Goal: Task Accomplishment & Management: Manage account settings

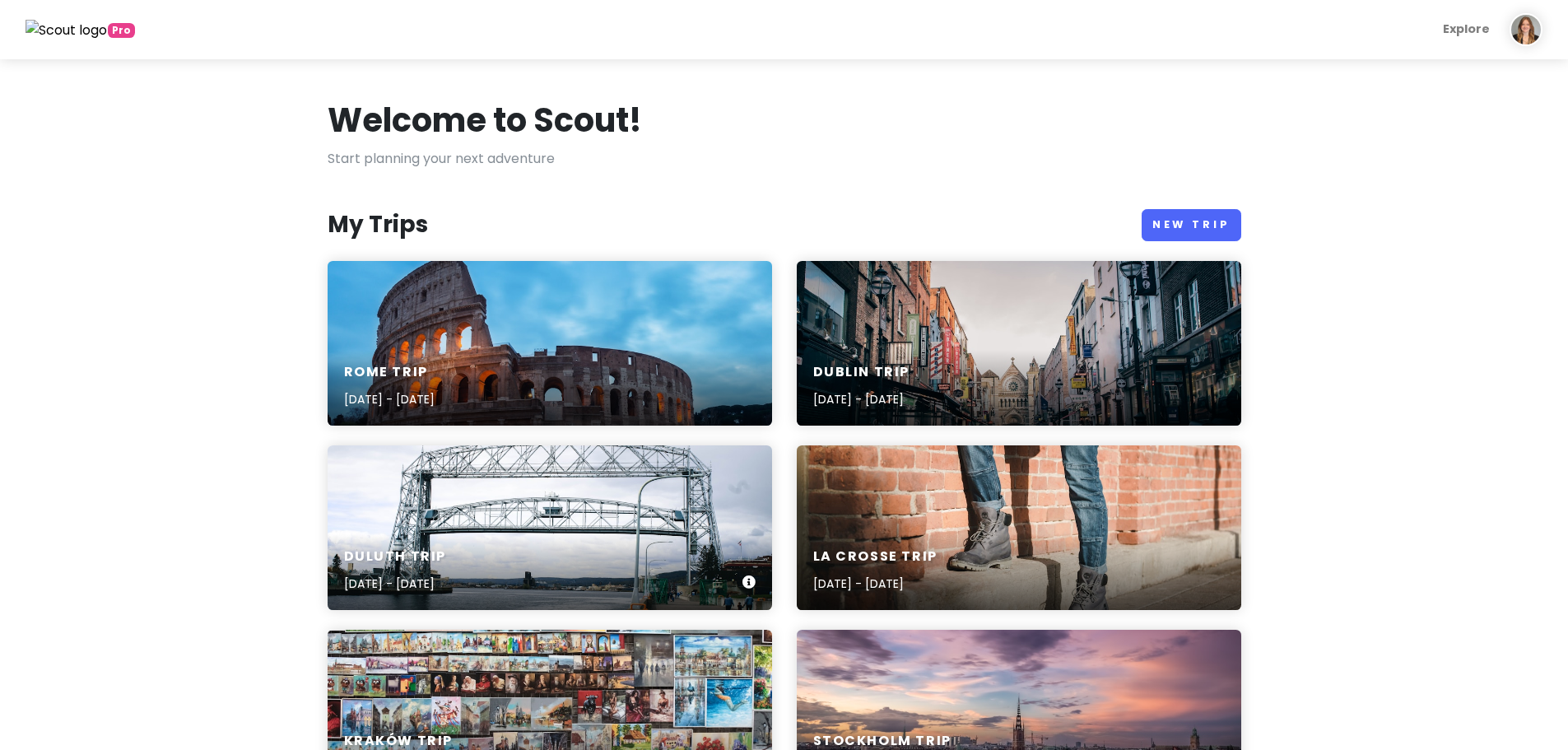
click at [545, 548] on div "Duluth Trip [DATE] - [DATE]" at bounding box center [550, 571] width 444 height 78
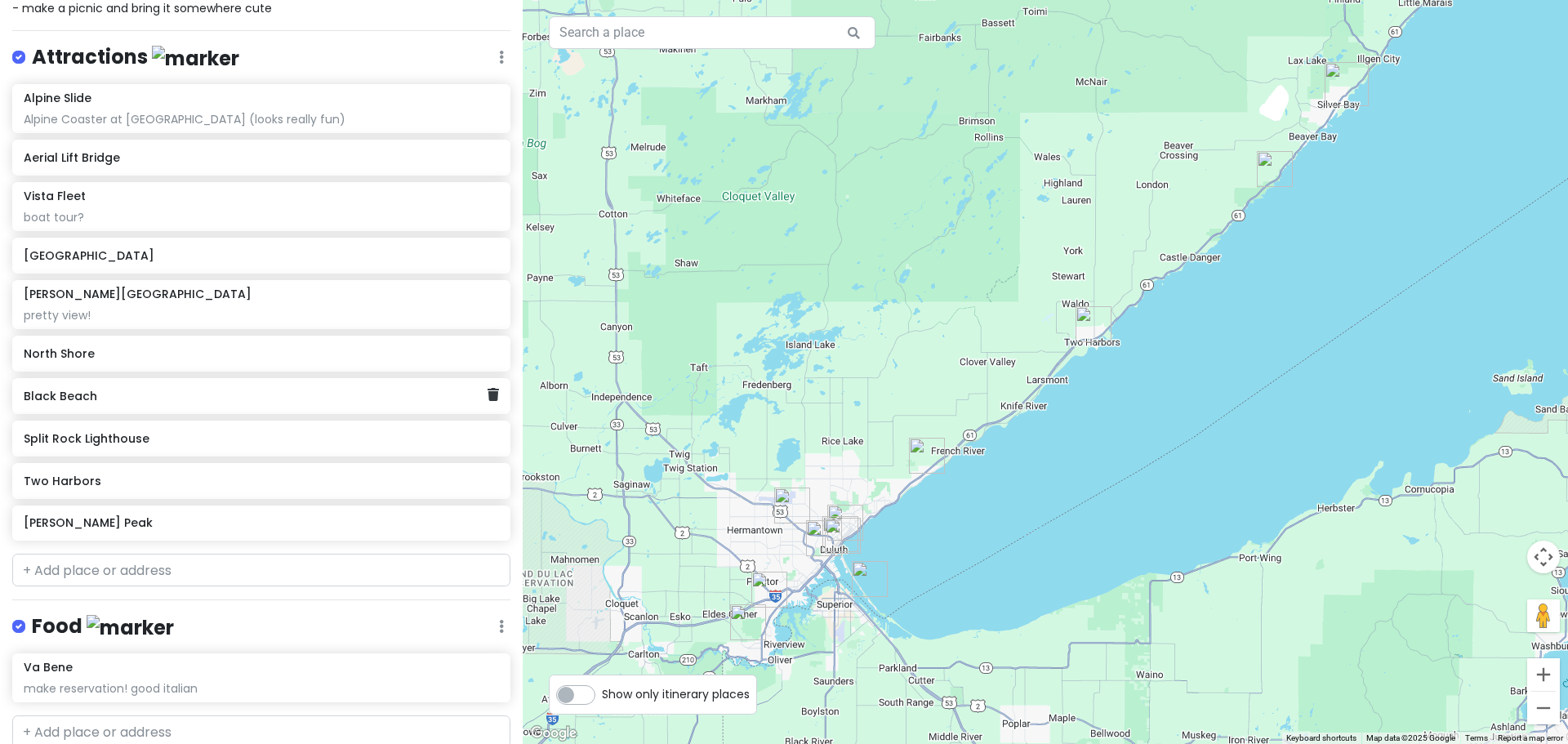
scroll to position [408, 0]
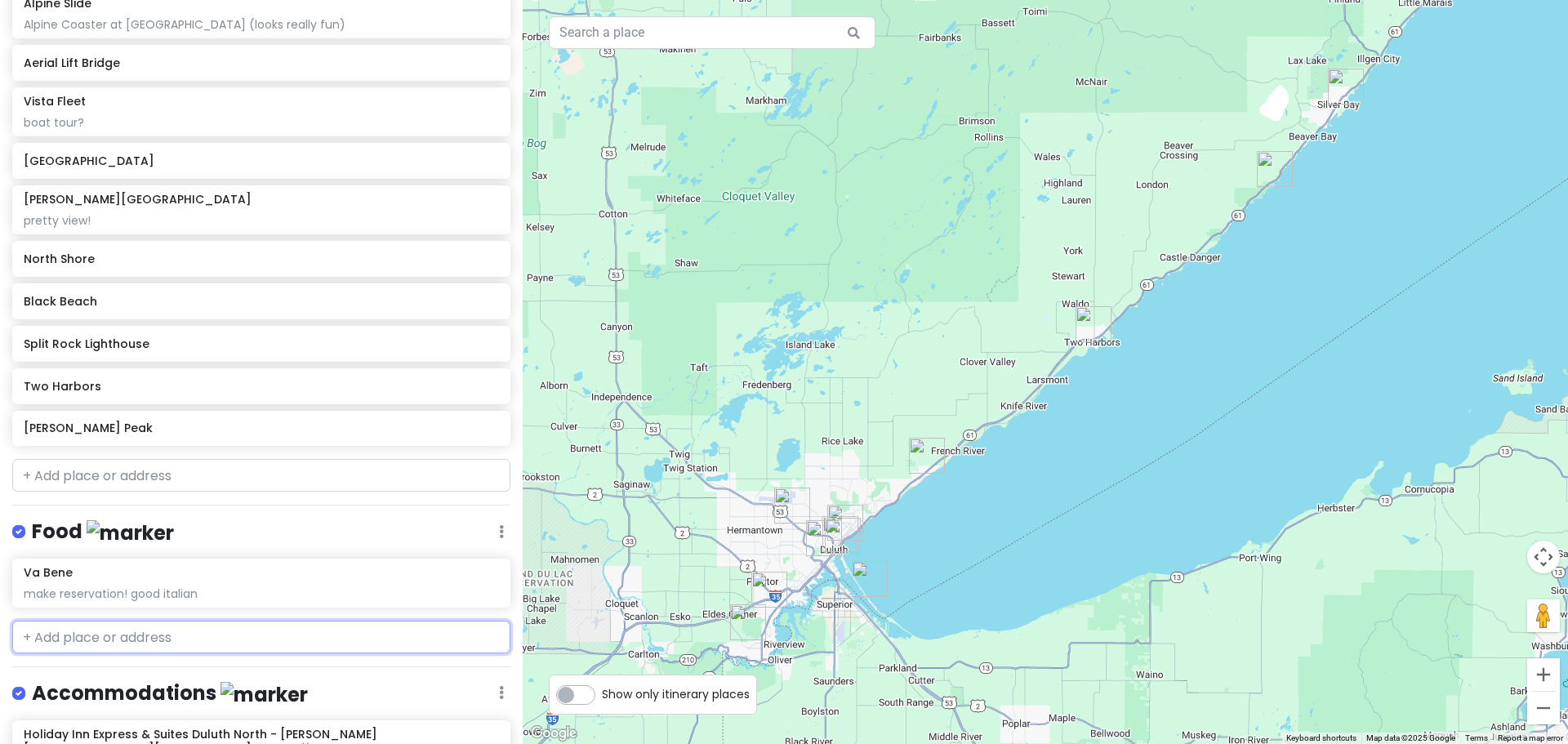
click at [136, 643] on input "text" at bounding box center [262, 638] width 498 height 33
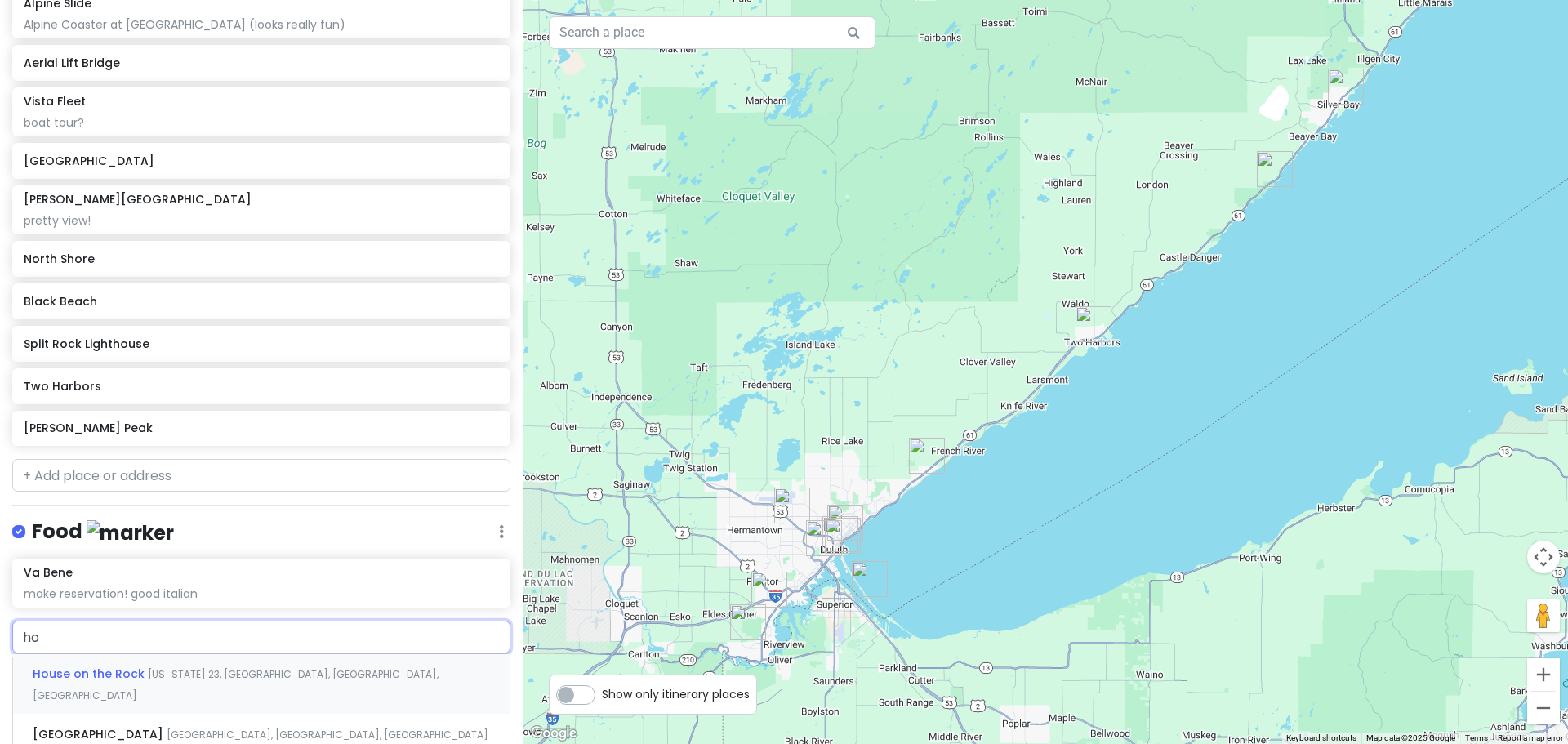
type input "h"
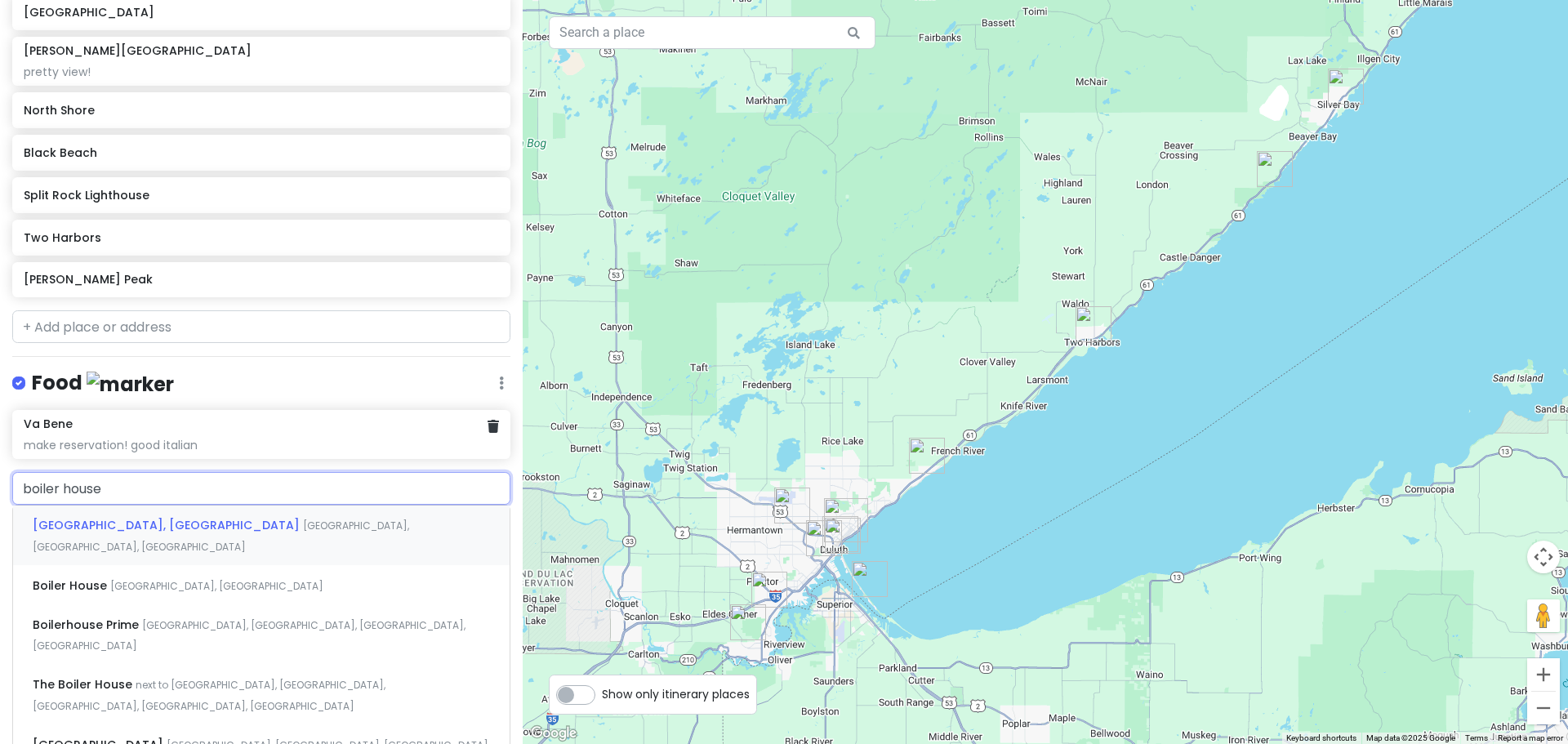
scroll to position [572, 0]
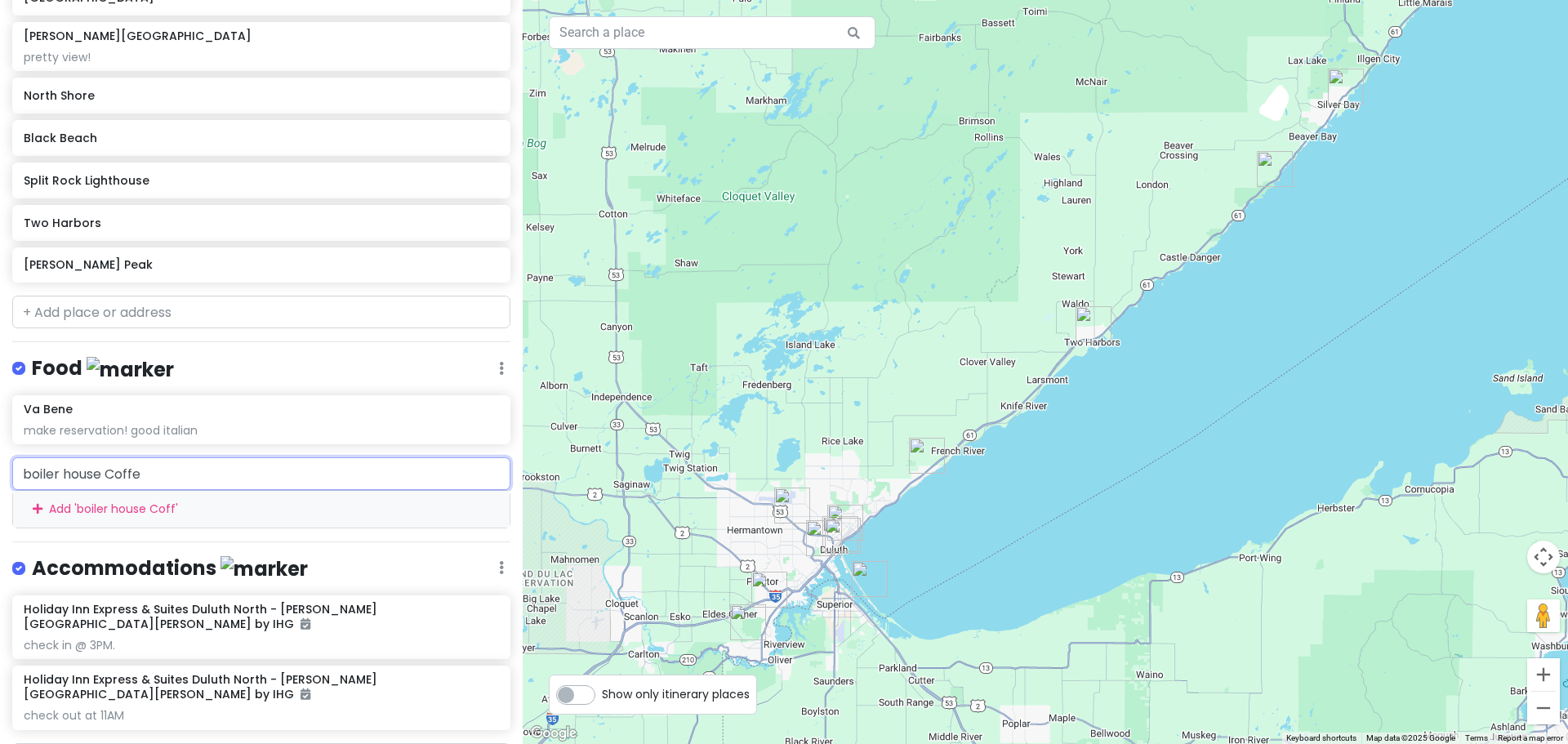
type input "boiler house Coffee"
click at [200, 508] on div "Add ' boiler house Coffee '" at bounding box center [262, 509] width 496 height 36
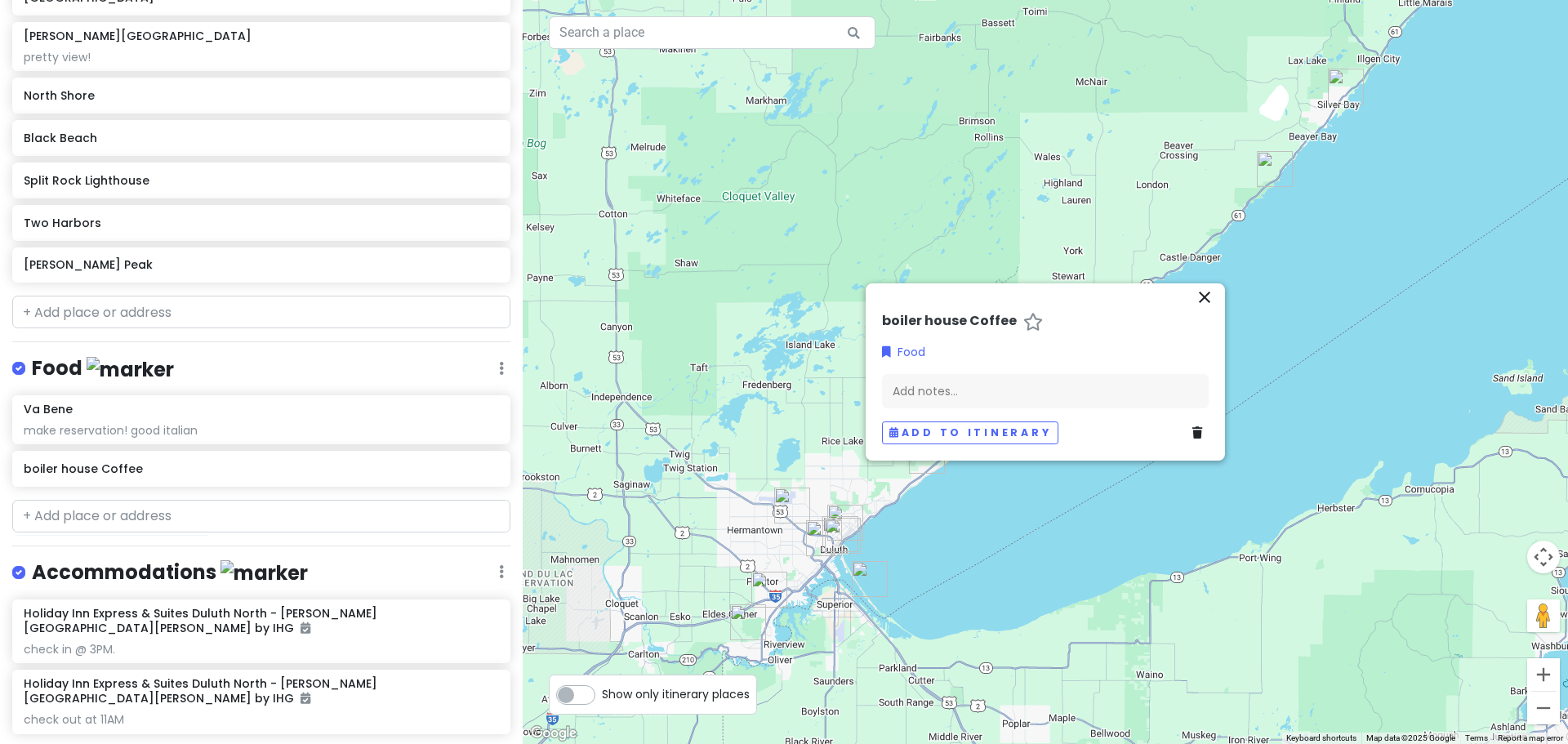
click at [1219, 298] on div "close boiler house Coffee Food Add notes... Add to itinerary" at bounding box center [1045, 373] width 359 height 178
click at [1202, 300] on icon "close" at bounding box center [1205, 297] width 19 height 19
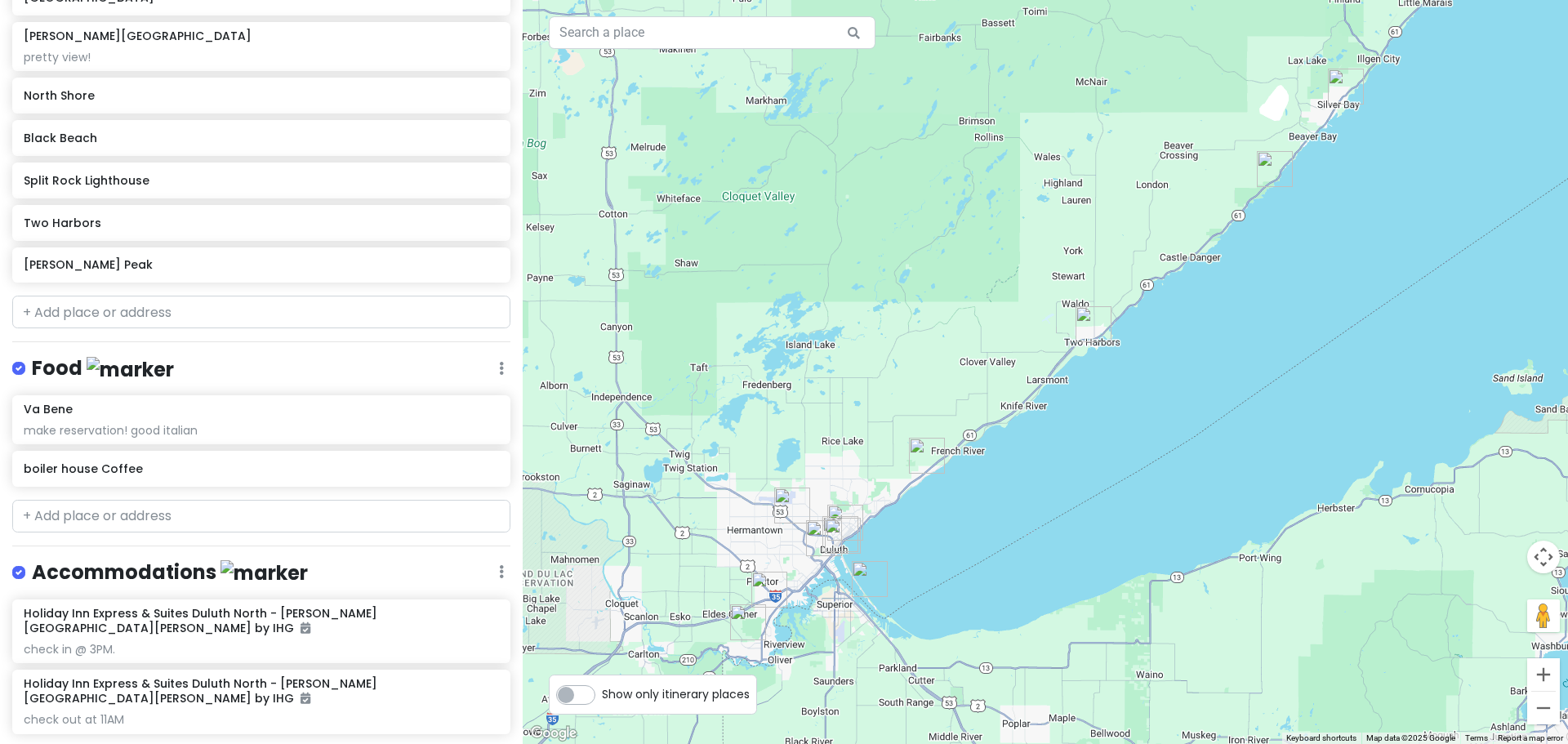
click at [200, 531] on div "Duluth Trip Private Change Dates Make a Copy Delete Trip Give Feedback 💡 Suppor…" at bounding box center [261, 372] width 522 height 744
click at [195, 510] on input "text" at bounding box center [262, 517] width 498 height 33
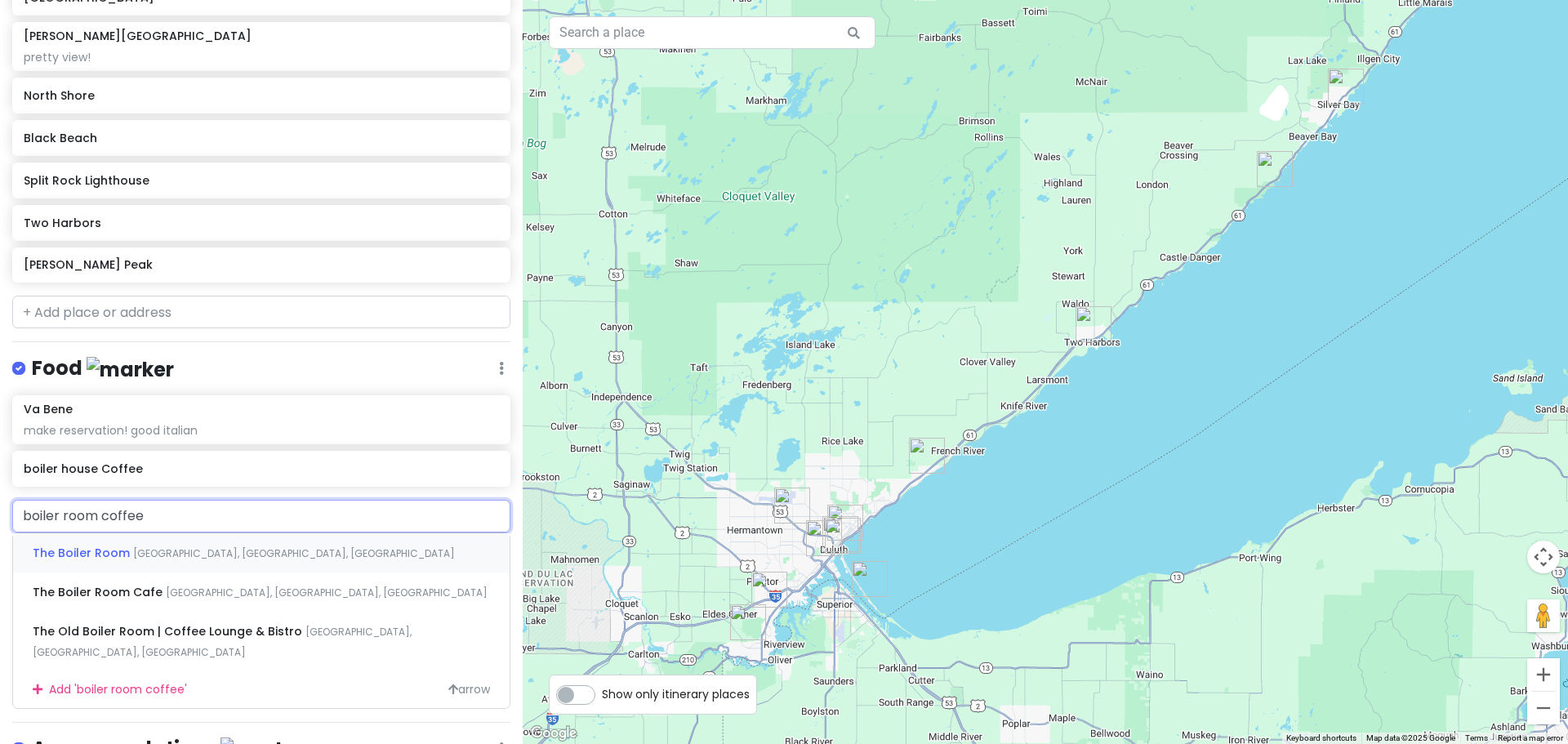
type input "boiler room coffee"
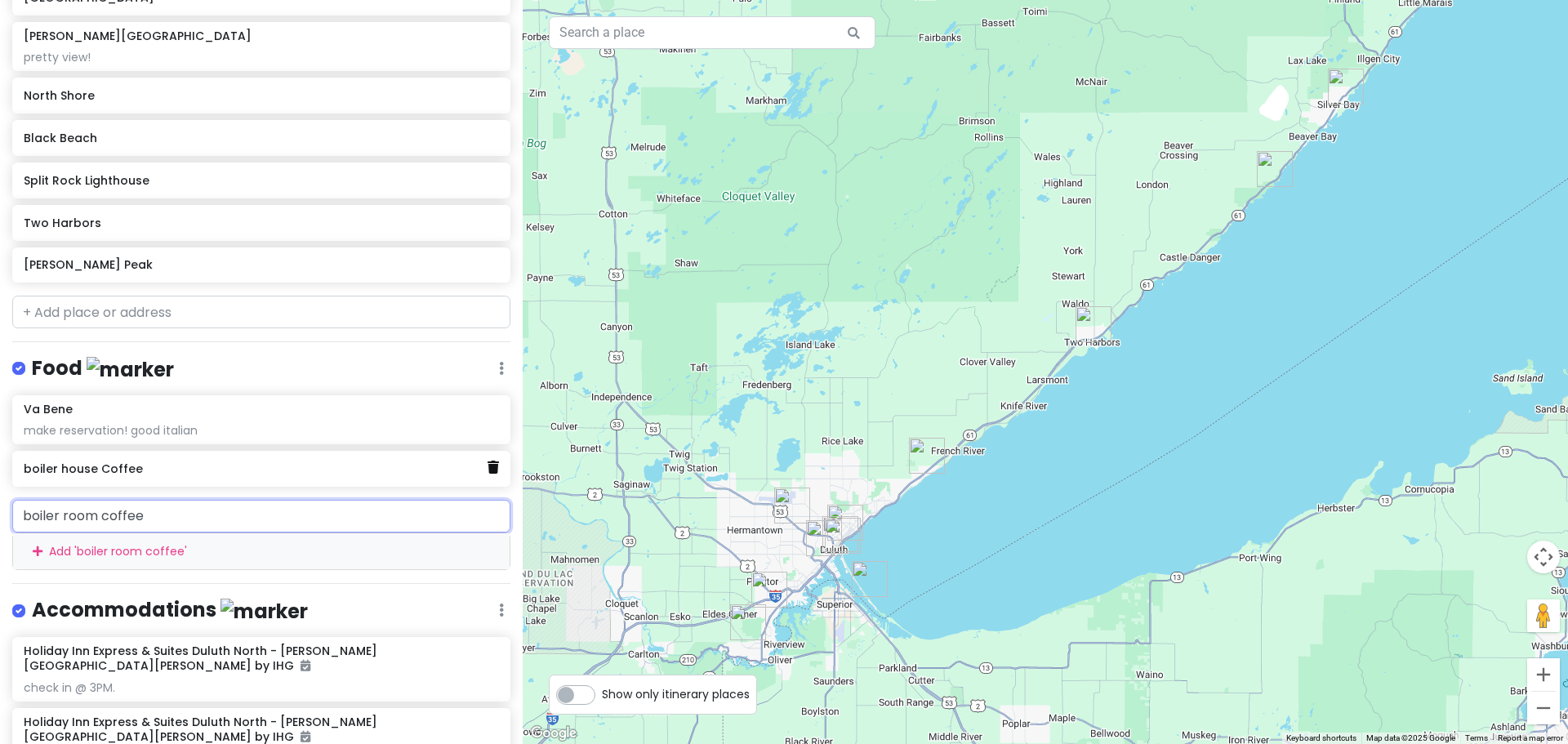
click at [488, 468] on icon at bounding box center [494, 468] width 12 height 13
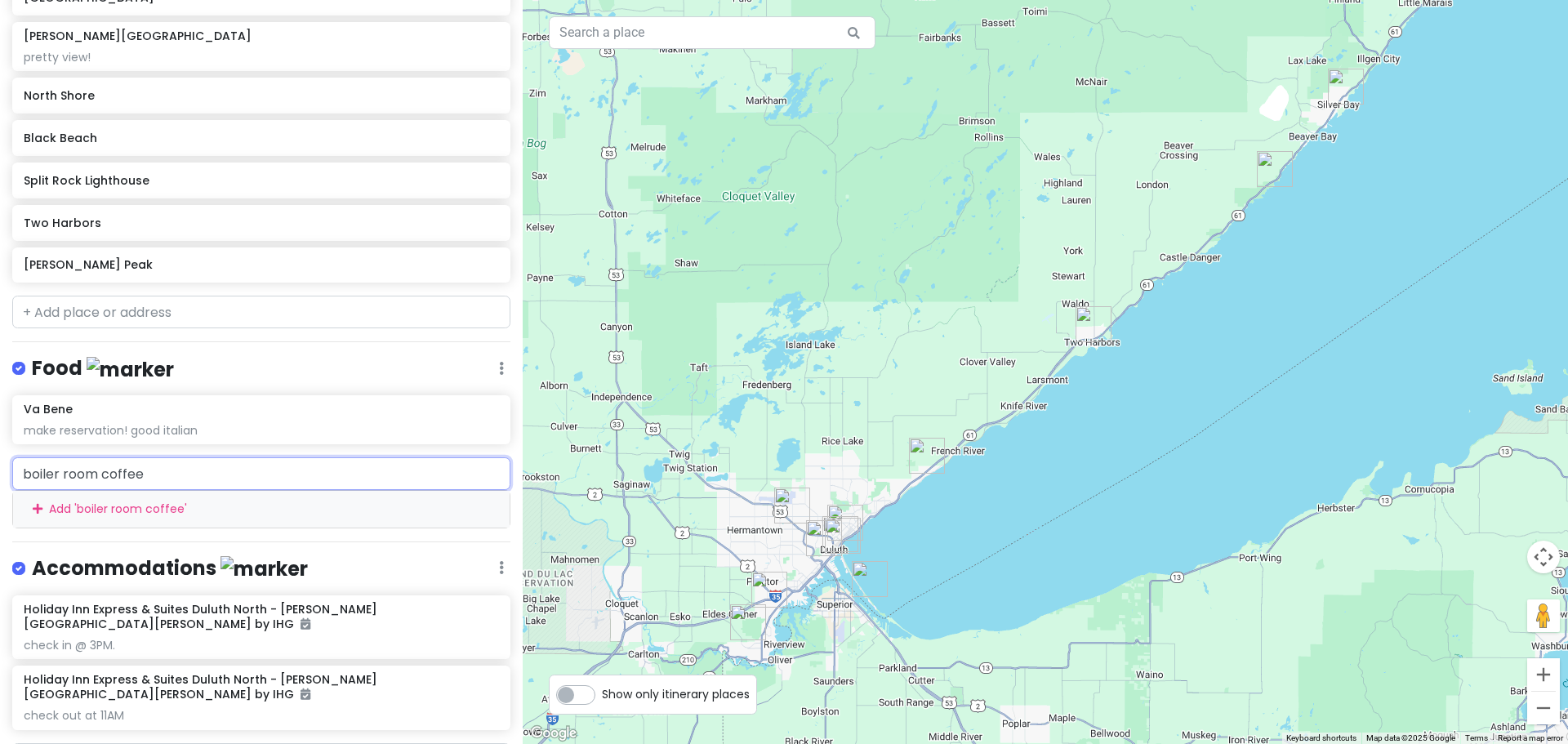
drag, startPoint x: 400, startPoint y: 483, endPoint x: 0, endPoint y: 479, distance: 400.0
click at [0, 479] on div "boiler room coffee Add ' boiler room coffee '" at bounding box center [261, 492] width 522 height 70
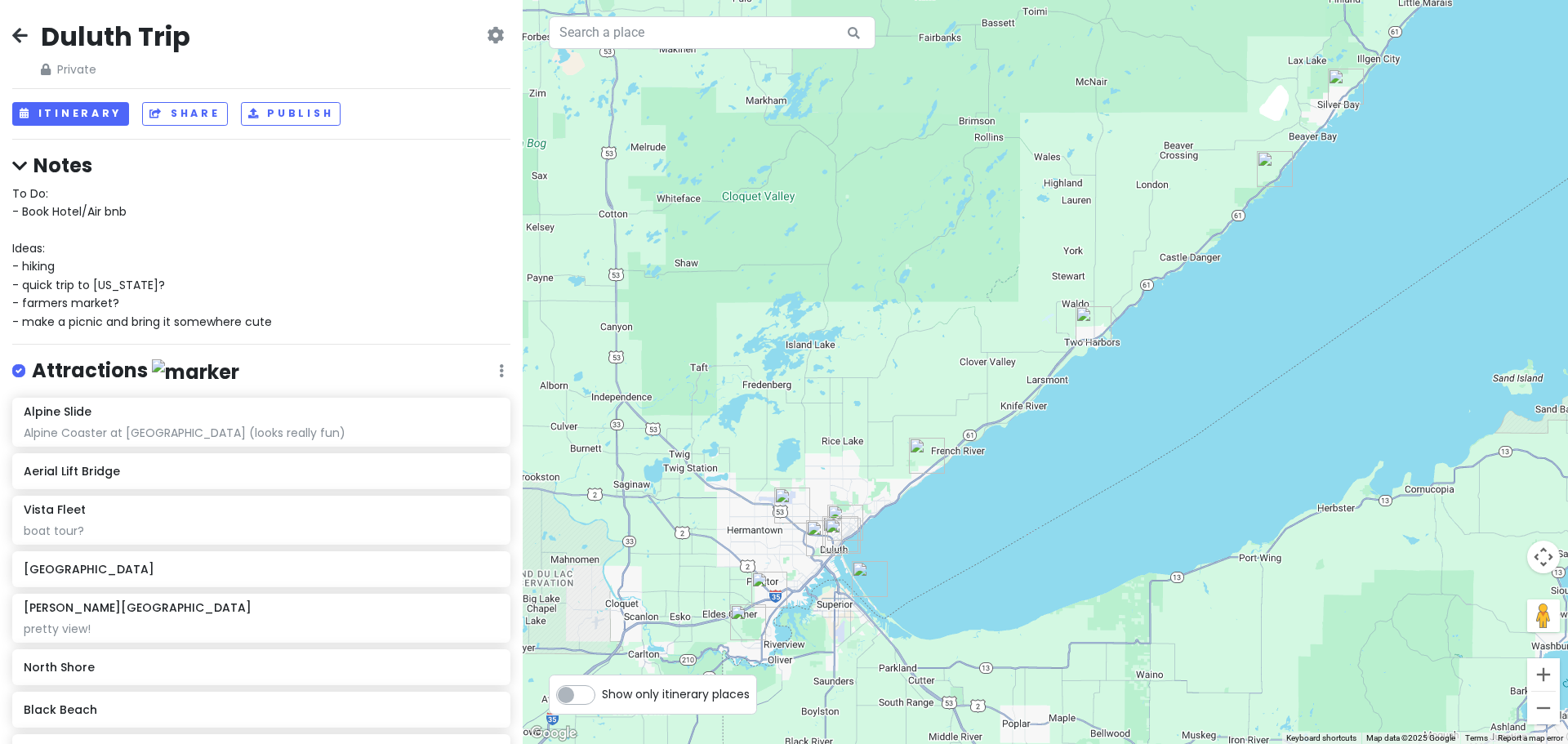
click at [150, 215] on div "To Do: - Book Hotel/Air bnb Ideas: - hiking - quick trip to wisconsin? - farmer…" at bounding box center [262, 258] width 498 height 147
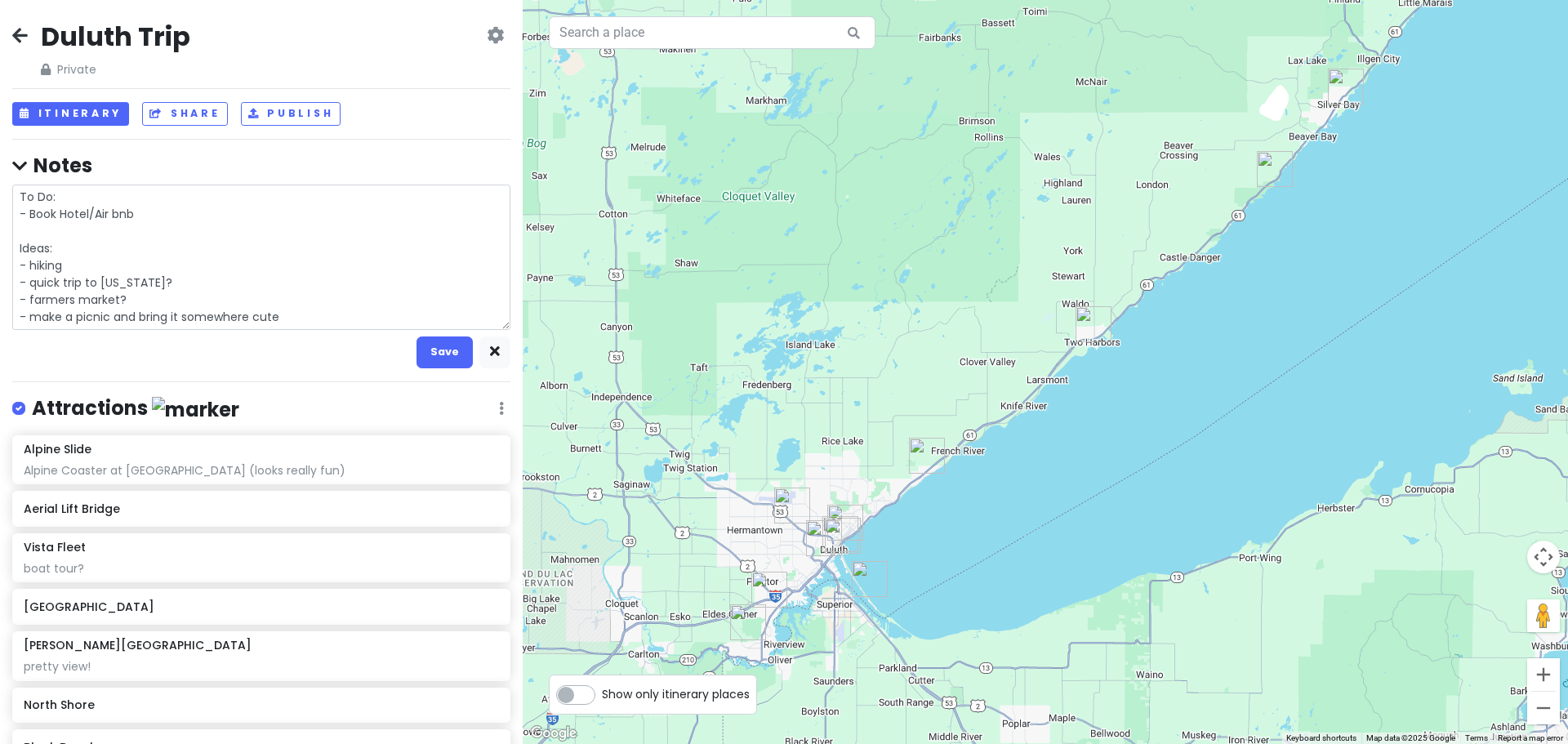
drag, startPoint x: 154, startPoint y: 219, endPoint x: 2, endPoint y: 176, distance: 158.0
click at [2, 176] on div "Duluth Trip Private Change Dates Make a Copy Delete Trip Give Feedback 💡 Suppor…" at bounding box center [261, 372] width 522 height 744
type textarea "x"
type textarea "Ideas: - hiking - quick trip to wisconsin? - farmers market? - make a picnic an…"
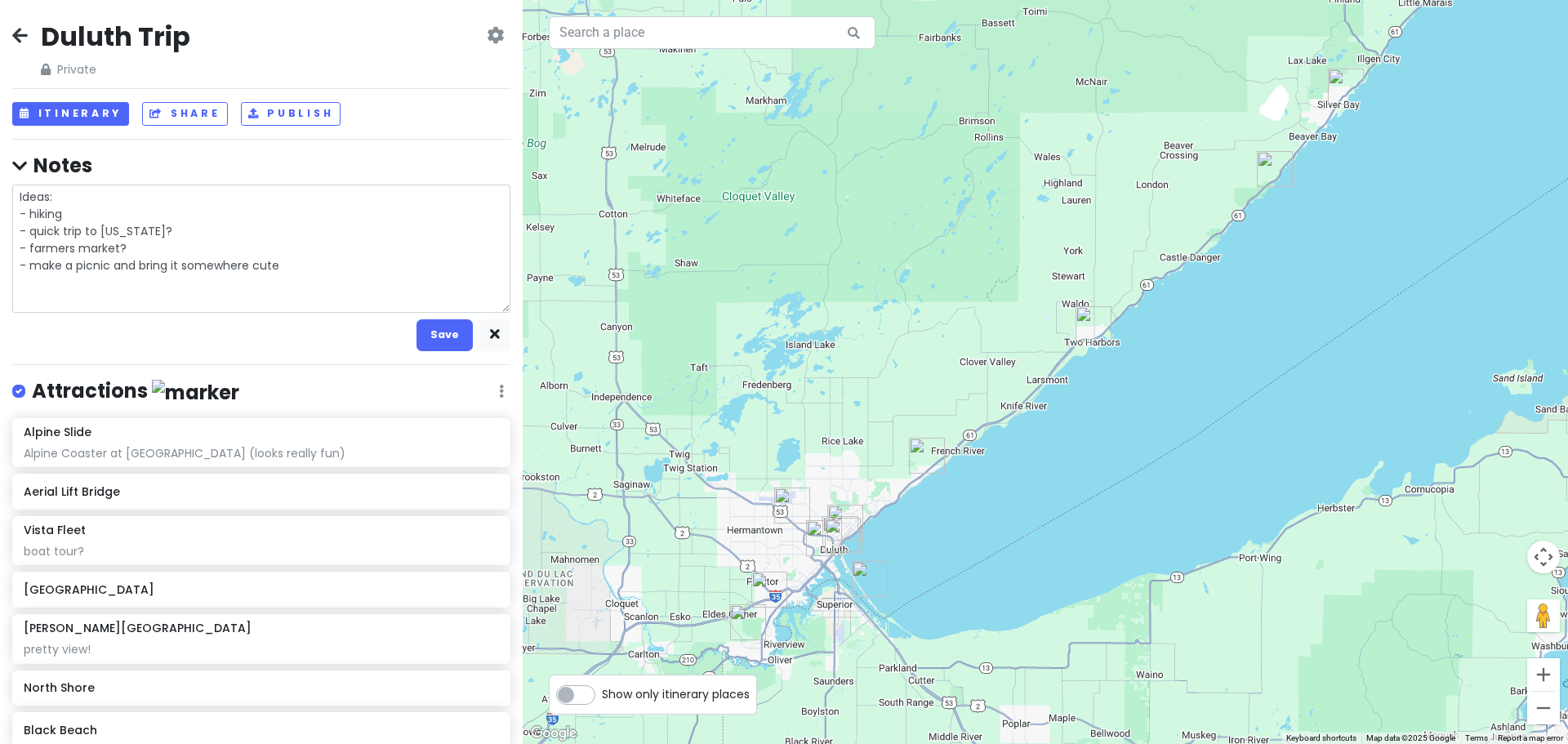
type textarea "x"
type textarea "Ideas: - hiking - quick trip to wisconsin? - farmers market? - make a picnic an…"
type textarea "x"
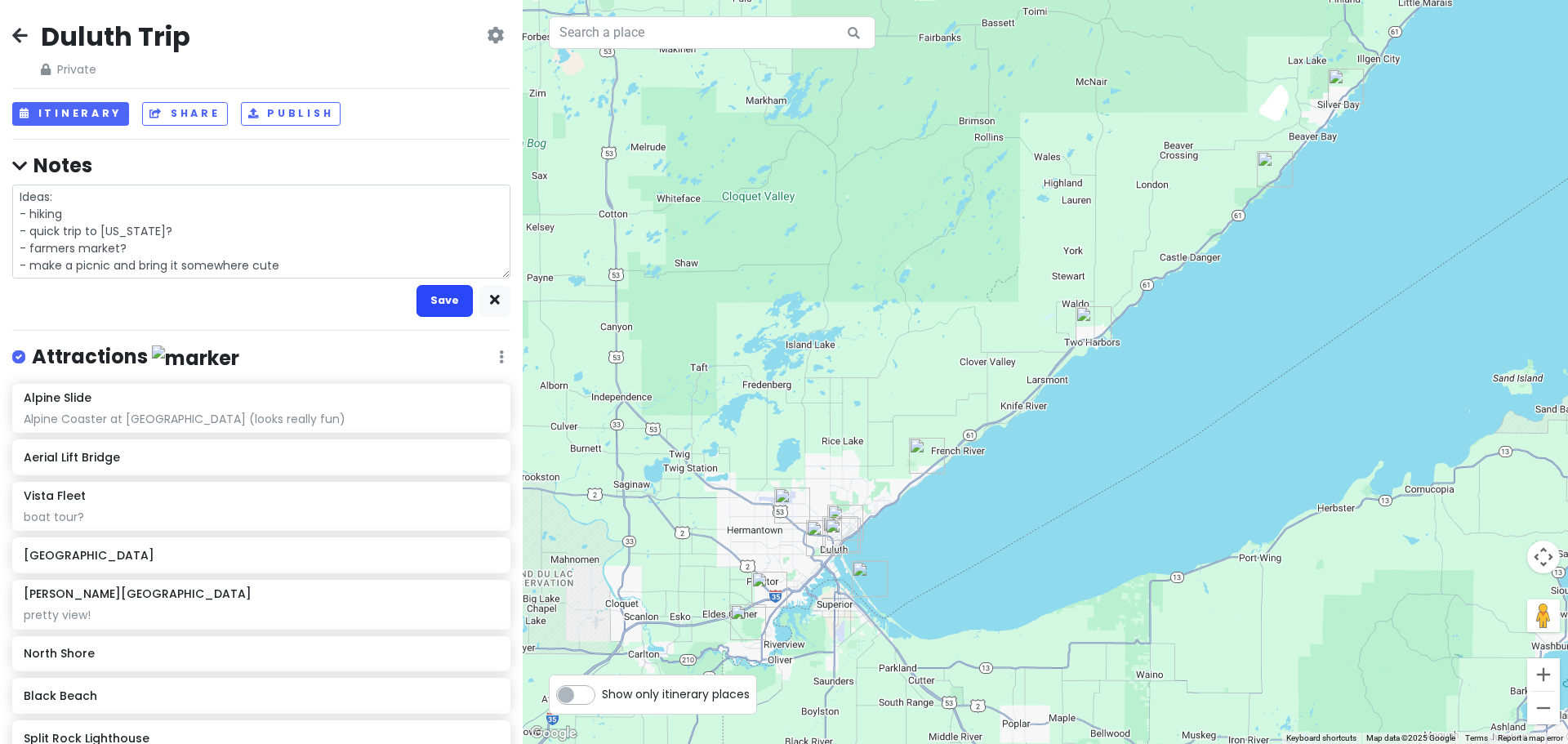
type textarea "Ideas: - hiking - quick trip to wisconsin? - farmers market? - make a picnic an…"
click at [429, 297] on button "Save" at bounding box center [445, 300] width 57 height 32
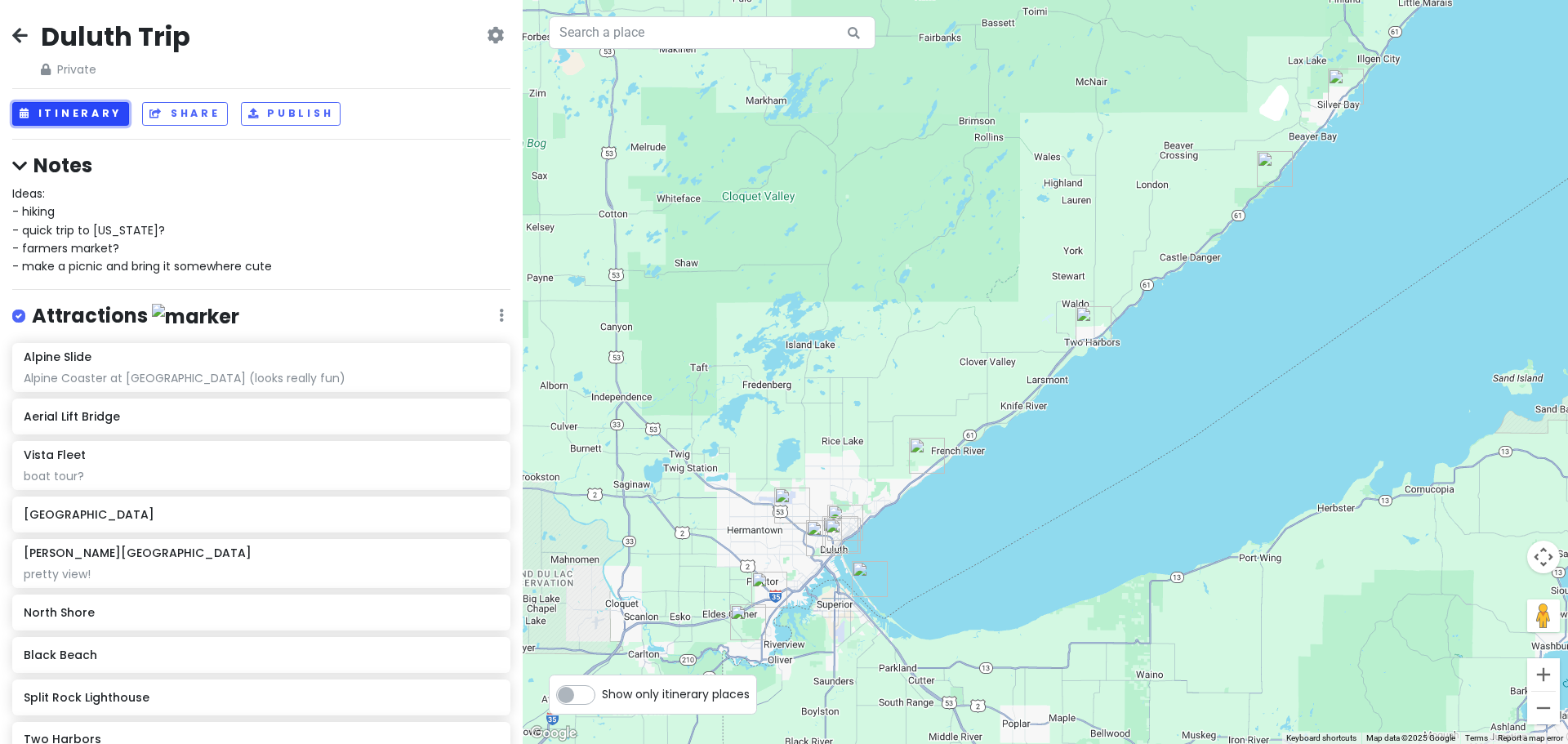
click at [105, 115] on button "Itinerary" at bounding box center [71, 114] width 117 height 24
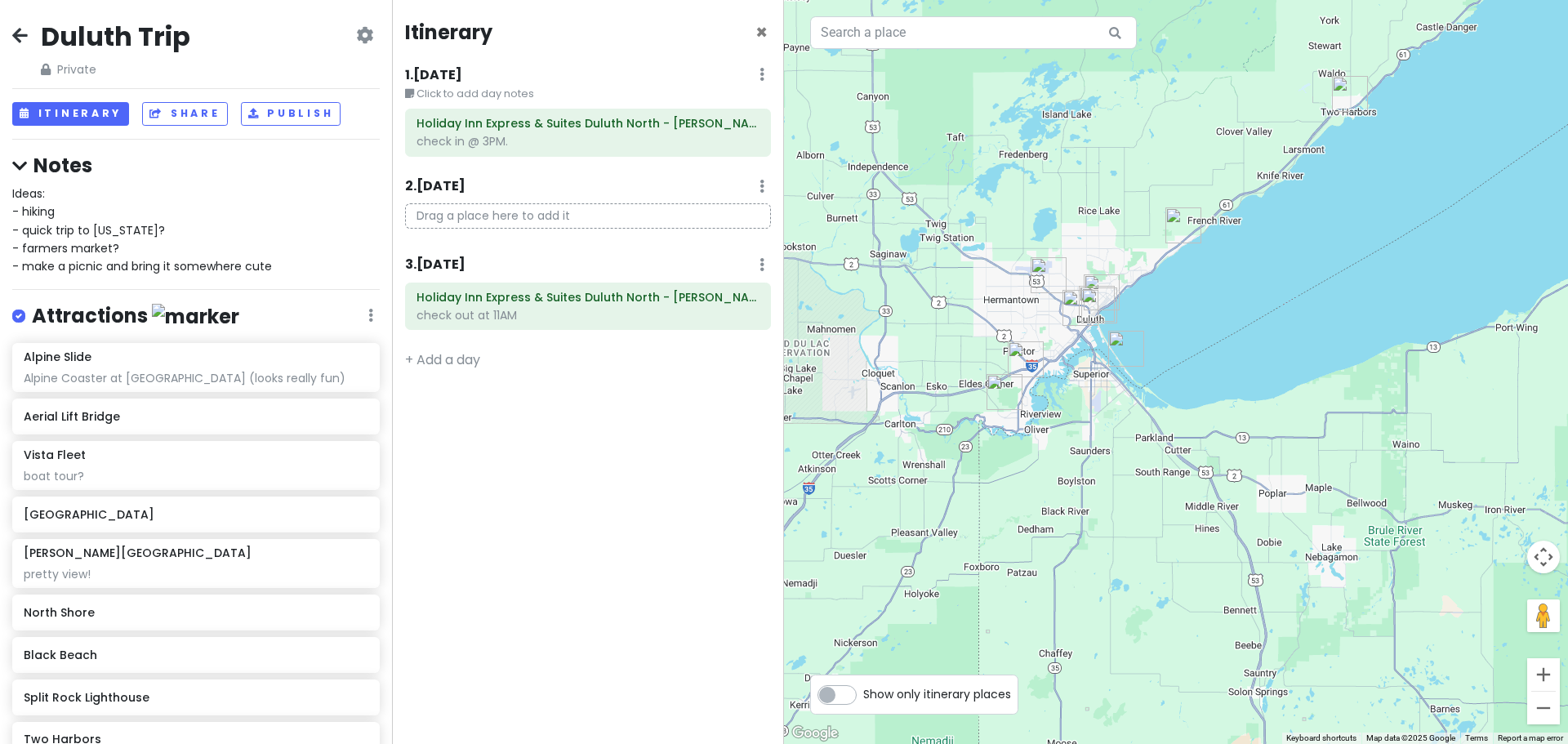
drag, startPoint x: 1149, startPoint y: 456, endPoint x: 1282, endPoint y: 203, distance: 285.8
click at [1282, 203] on div at bounding box center [1176, 372] width 784 height 744
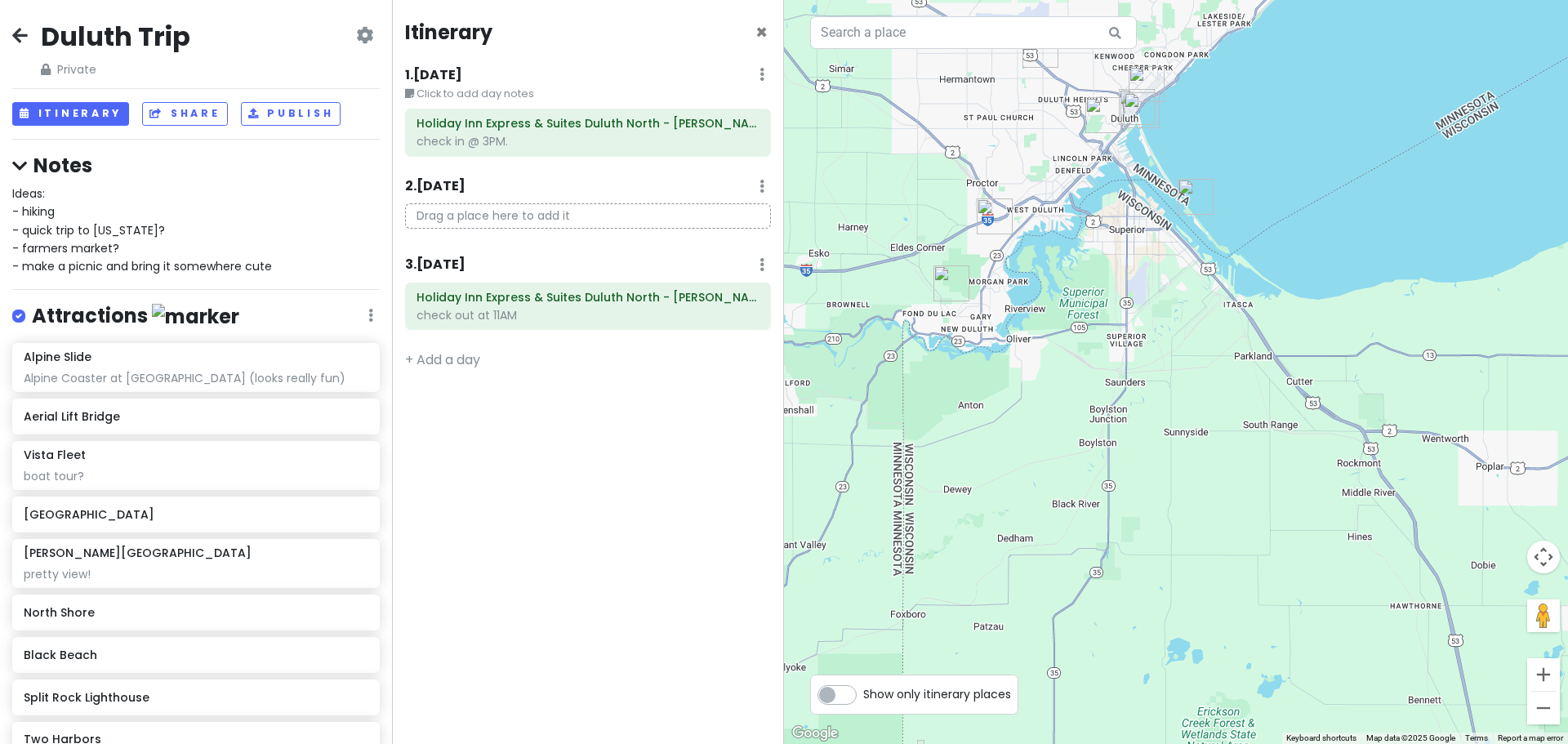
drag, startPoint x: 1106, startPoint y: 445, endPoint x: 1130, endPoint y: 309, distance: 138.1
click at [1130, 309] on div at bounding box center [1176, 372] width 784 height 744
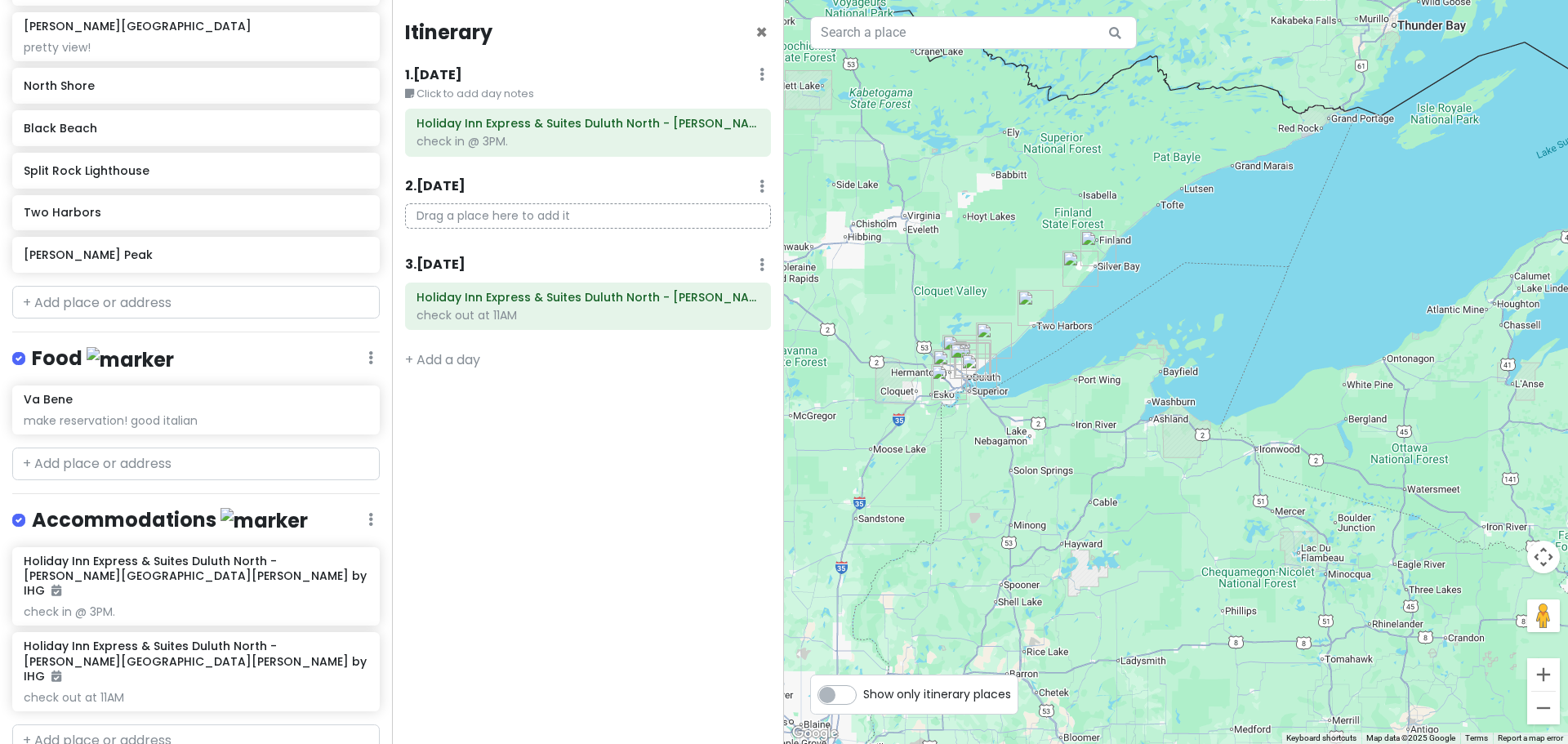
scroll to position [567, 0]
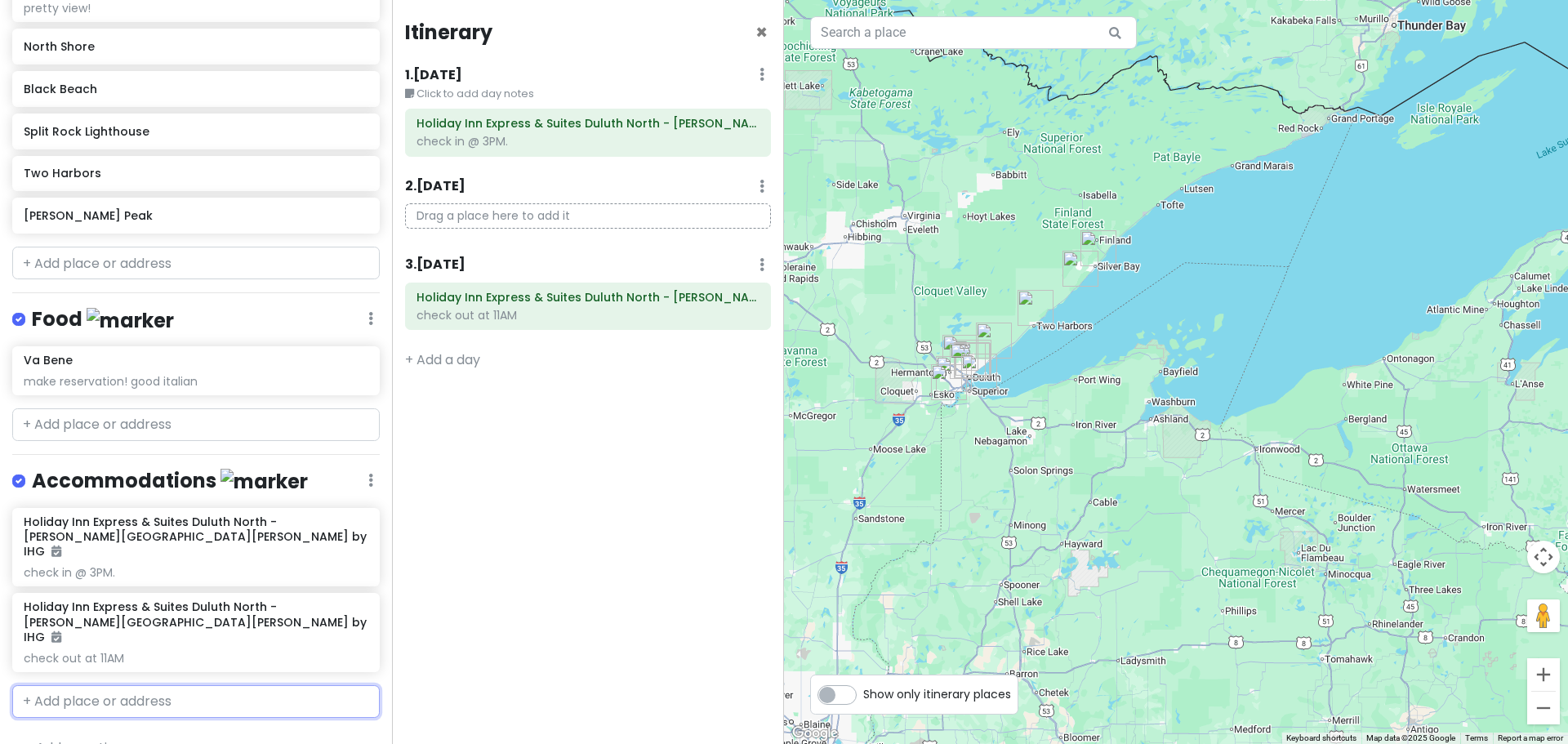
click at [162, 686] on input "text" at bounding box center [196, 702] width 367 height 33
type input "3"
type input "France Place Edina"
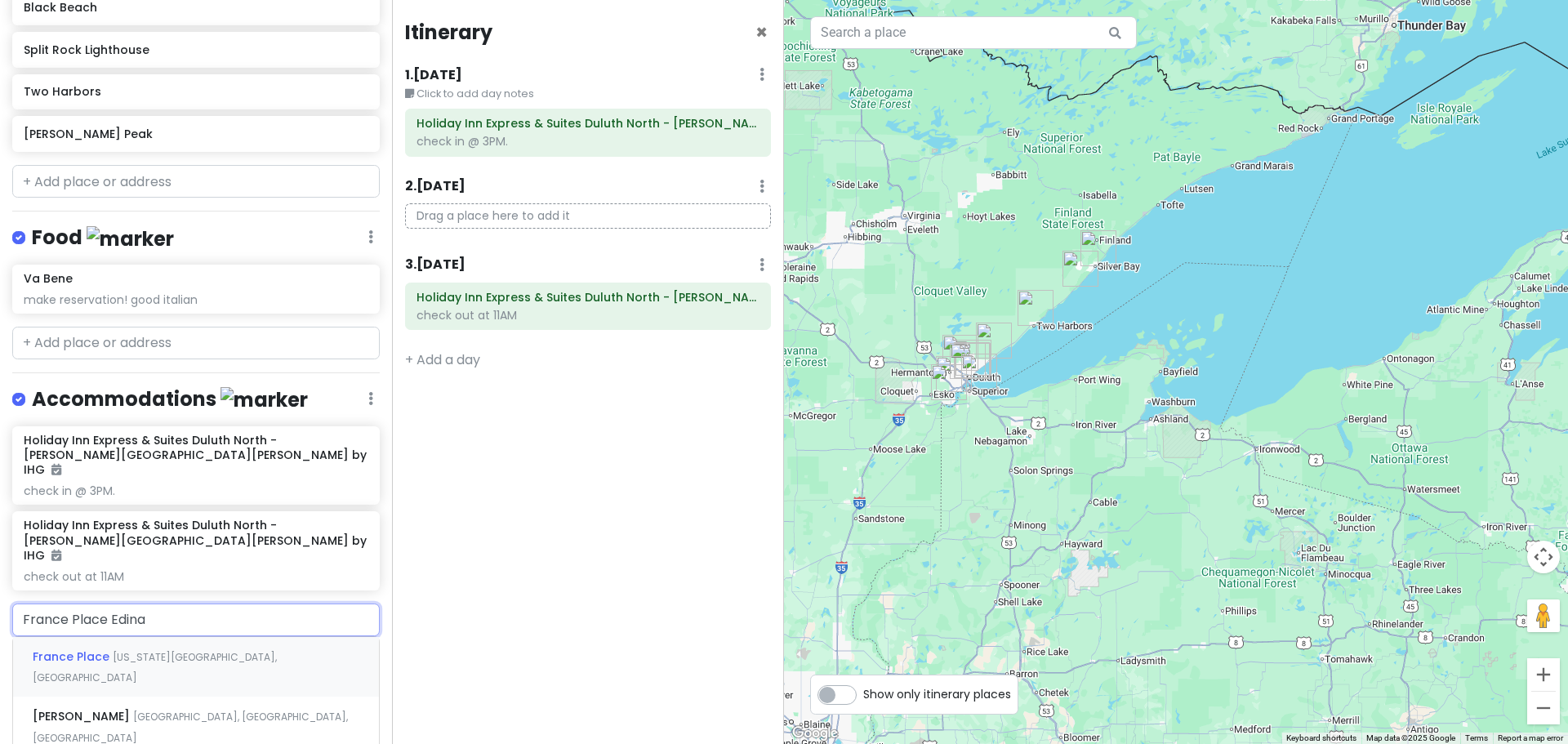
click at [210, 650] on span "Minnesota Drive, Bloomington, MN, USA" at bounding box center [154, 667] width 244 height 35
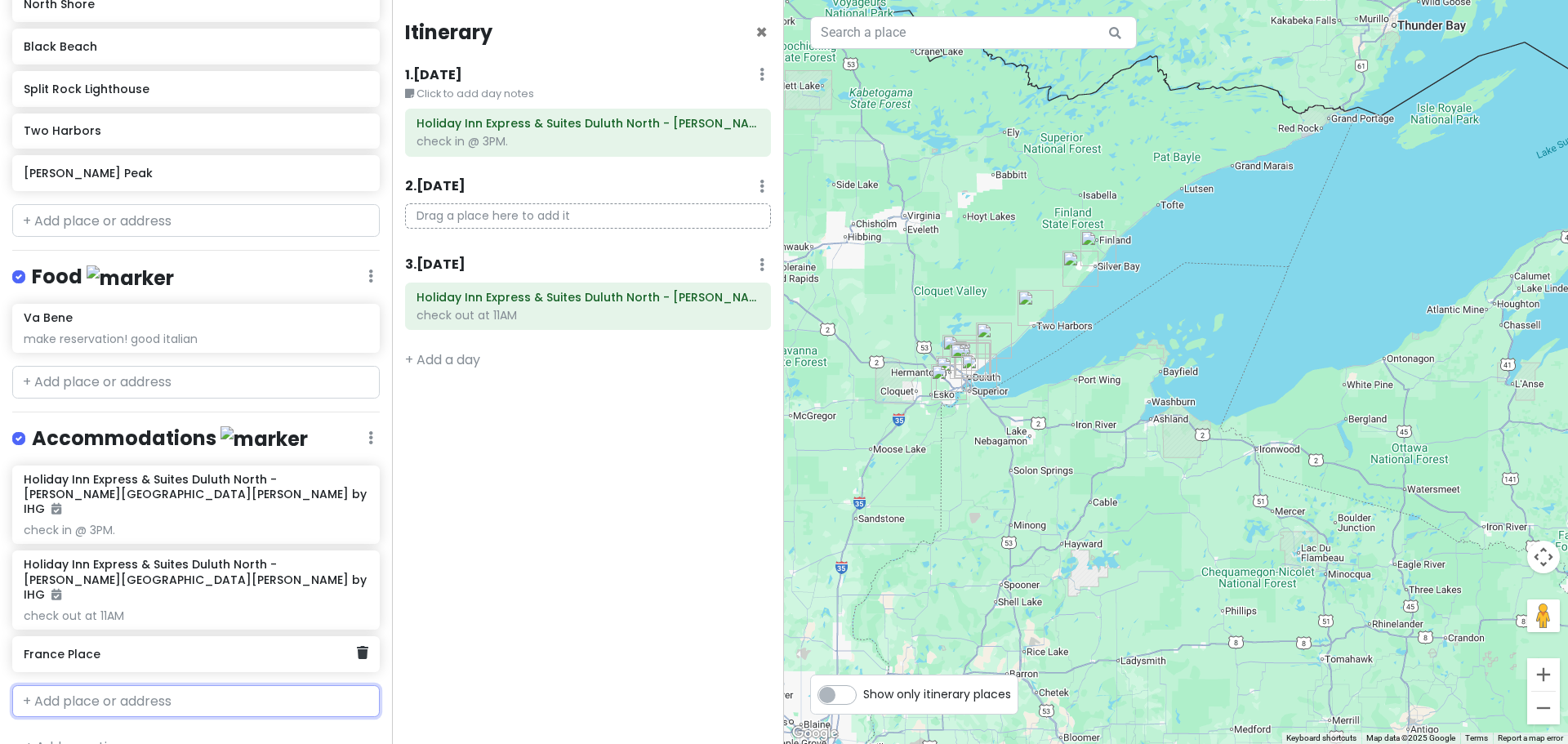
scroll to position [609, 0]
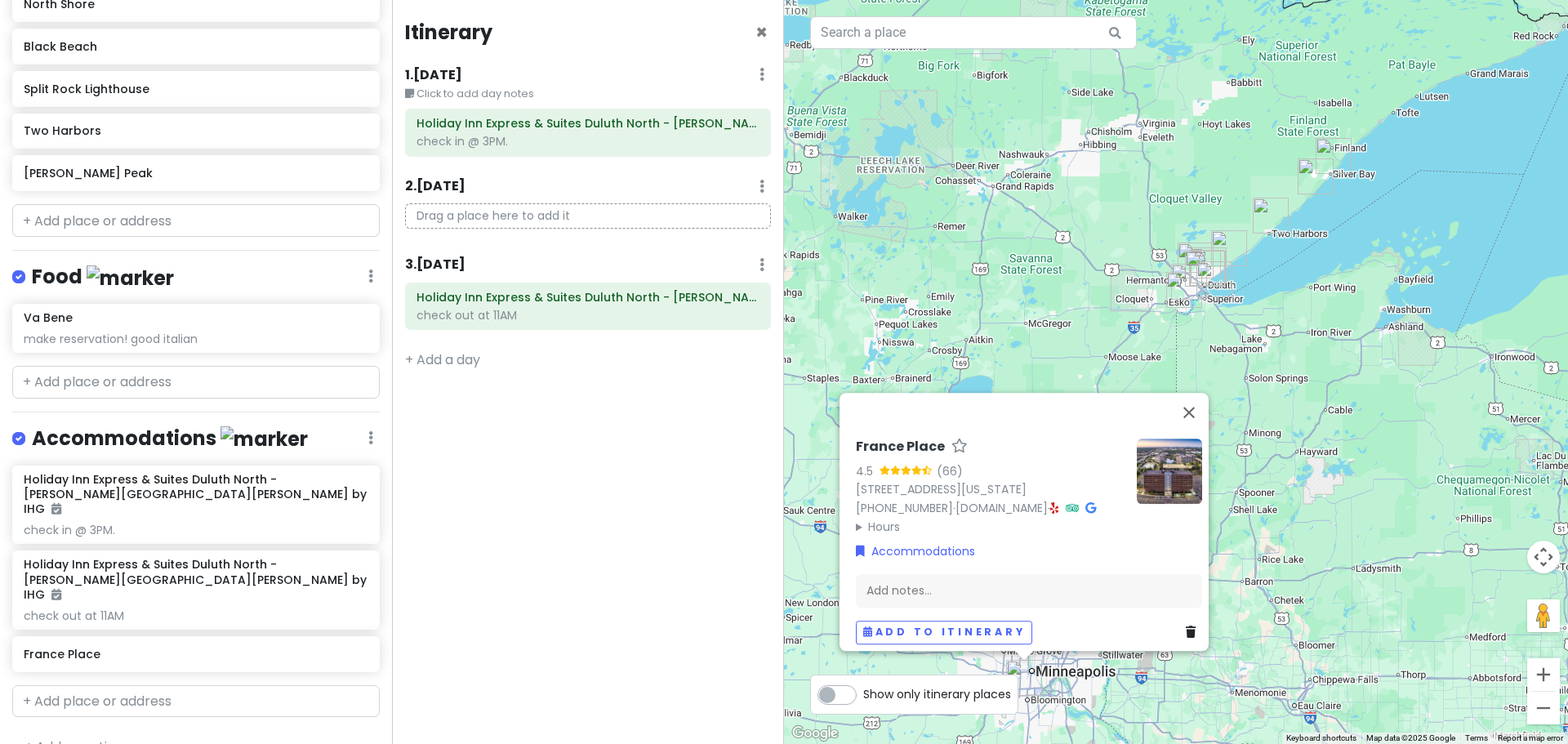
click at [1176, 439] on img at bounding box center [1169, 472] width 65 height 65
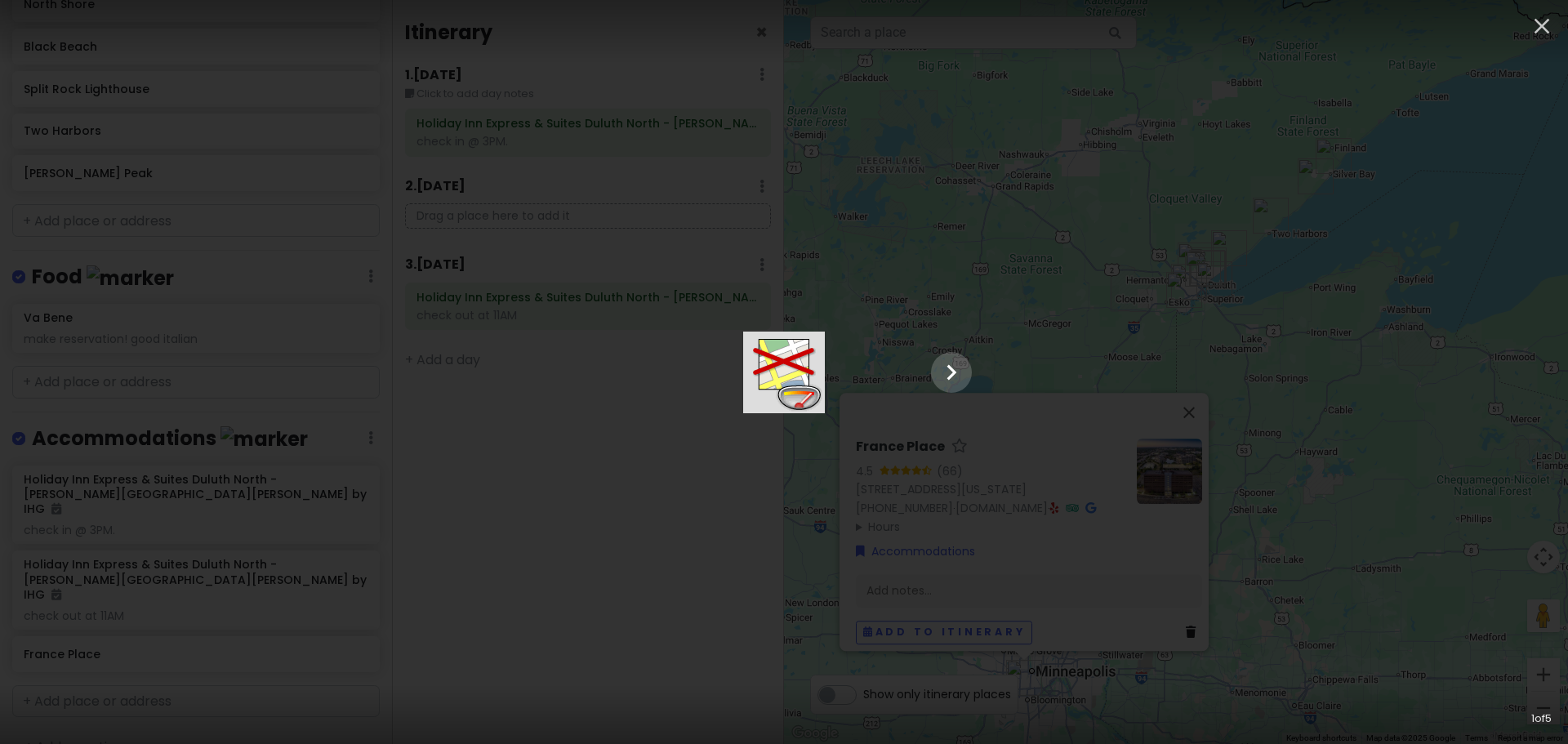
click at [988, 332] on div at bounding box center [784, 372] width 408 height 81
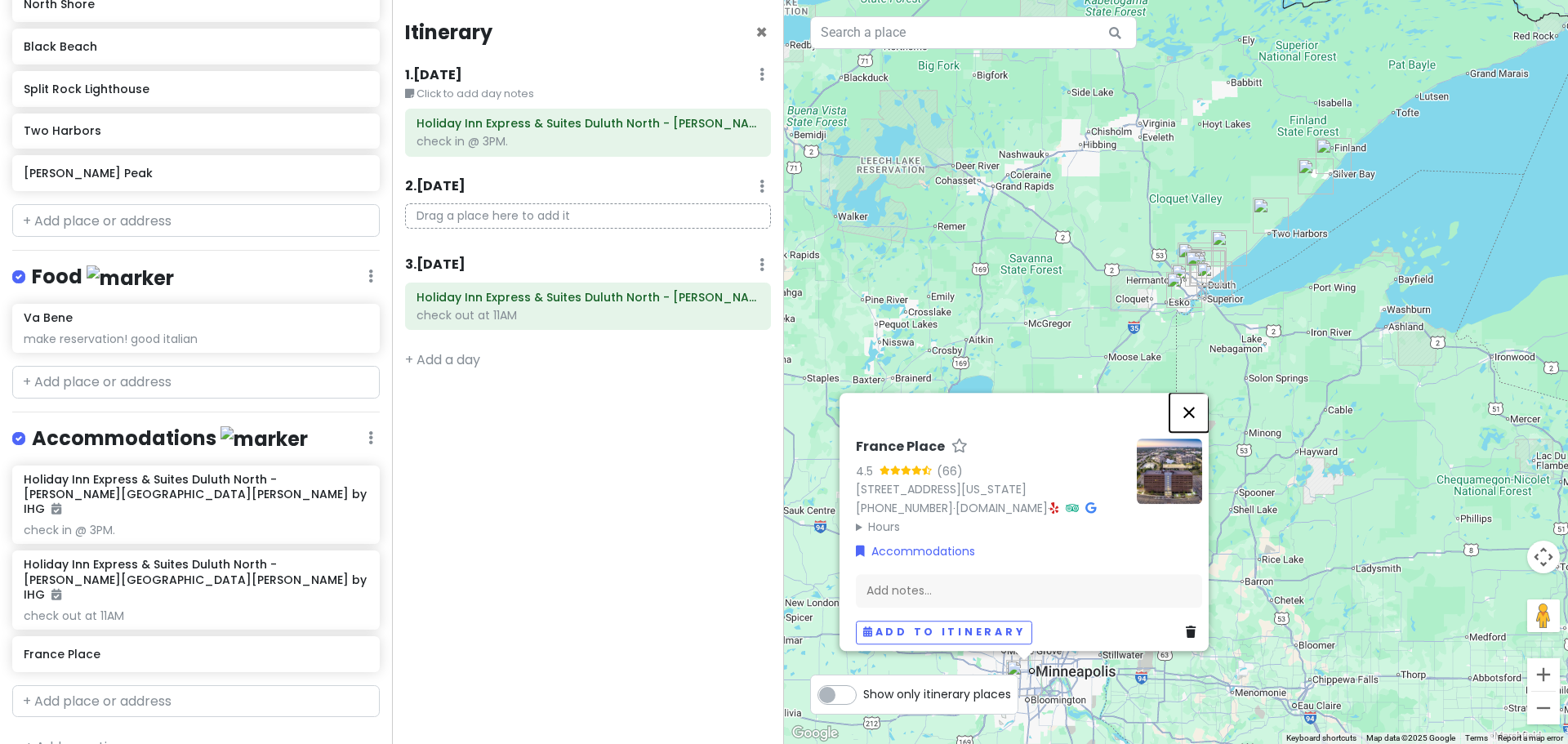
click at [1197, 393] on button "Close" at bounding box center [1188, 412] width 39 height 39
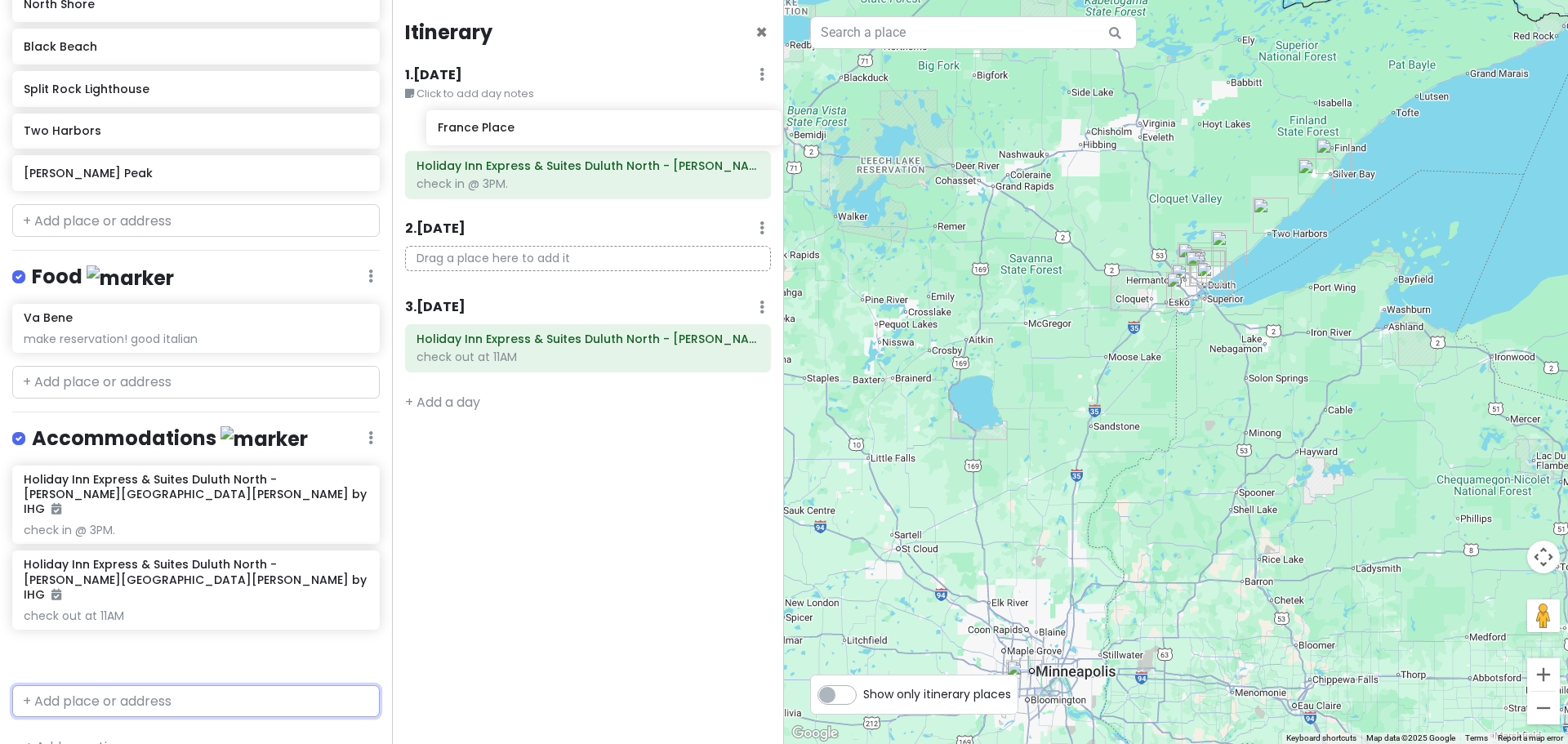
drag, startPoint x: 111, startPoint y: 622, endPoint x: 525, endPoint y: 129, distance: 643.8
click at [525, 129] on div "Duluth Trip Private Change Dates Make a Copy Delete Trip Give Feedback 💡 Suppor…" at bounding box center [784, 372] width 1568 height 744
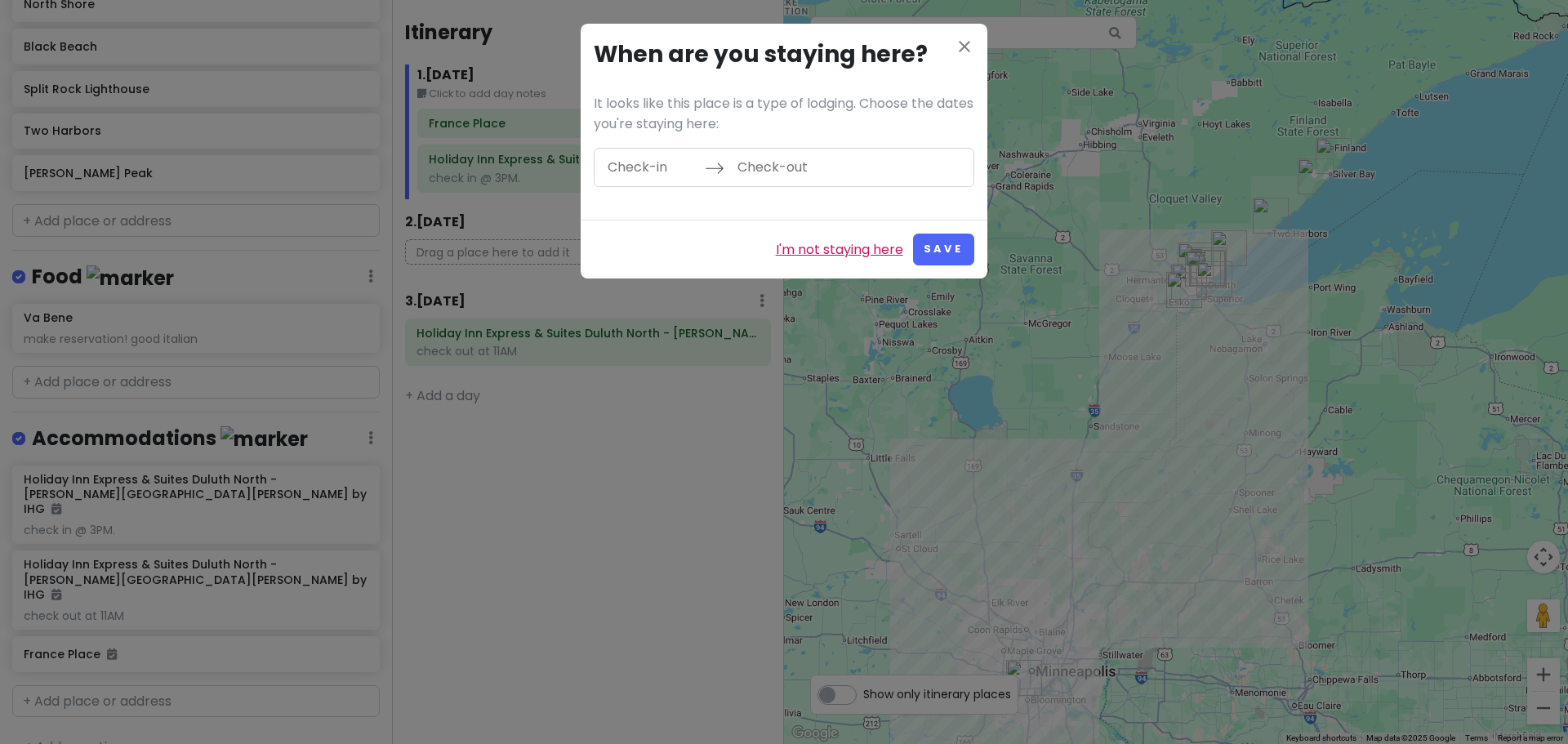
click at [859, 246] on link "I'm not staying here" at bounding box center [840, 250] width 127 height 21
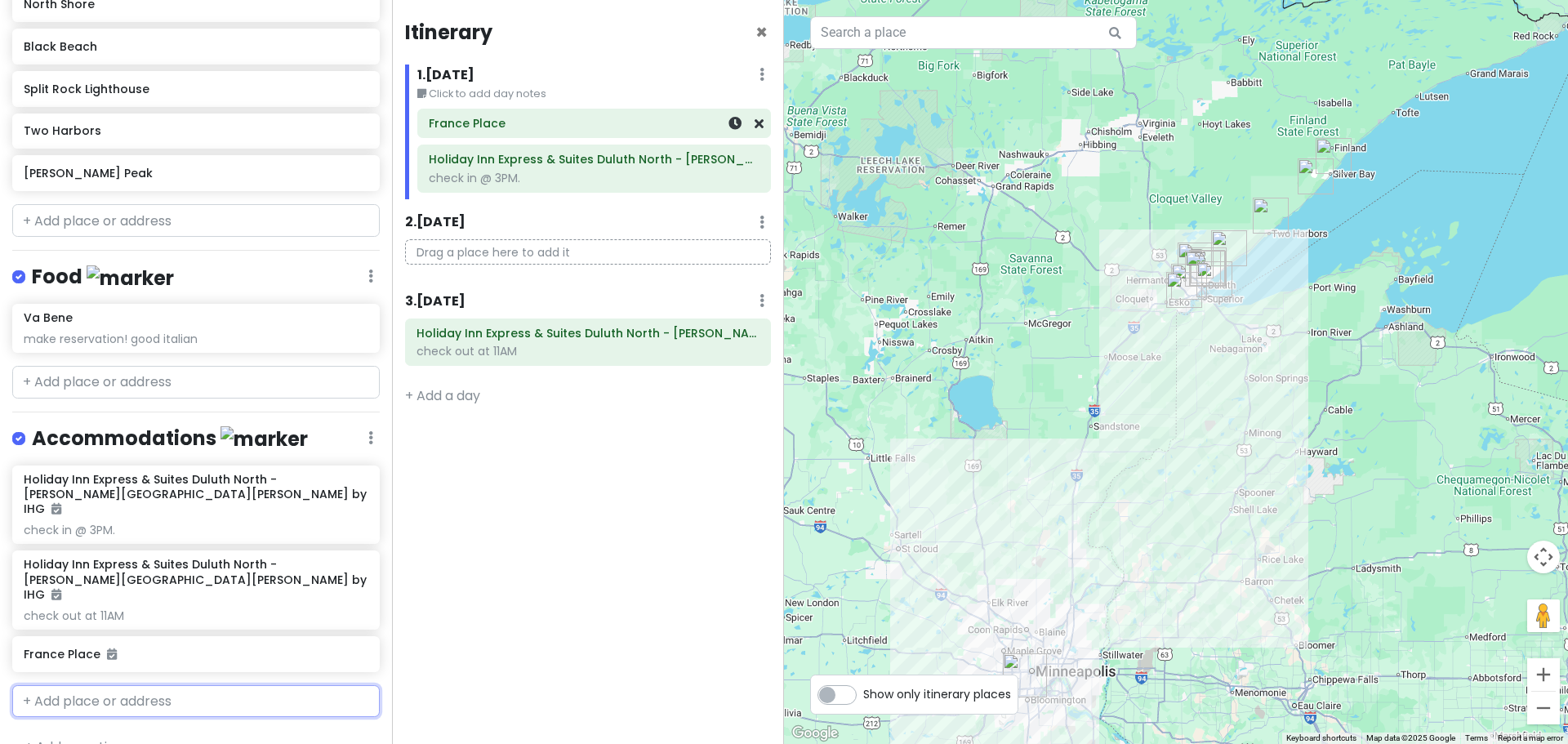
click at [549, 133] on div "France Place" at bounding box center [593, 124] width 331 height 23
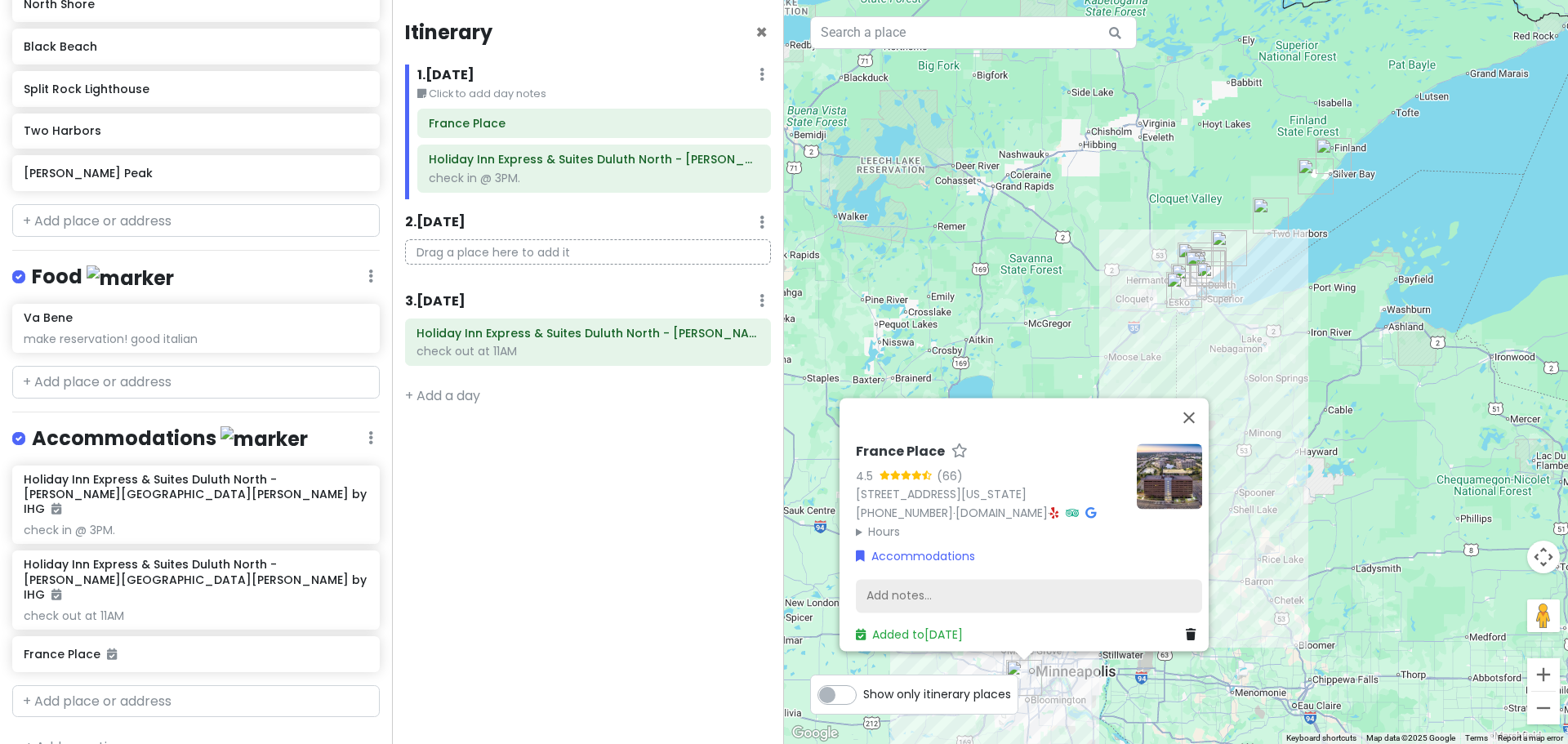
click at [928, 589] on div "Add notes..." at bounding box center [1028, 596] width 346 height 35
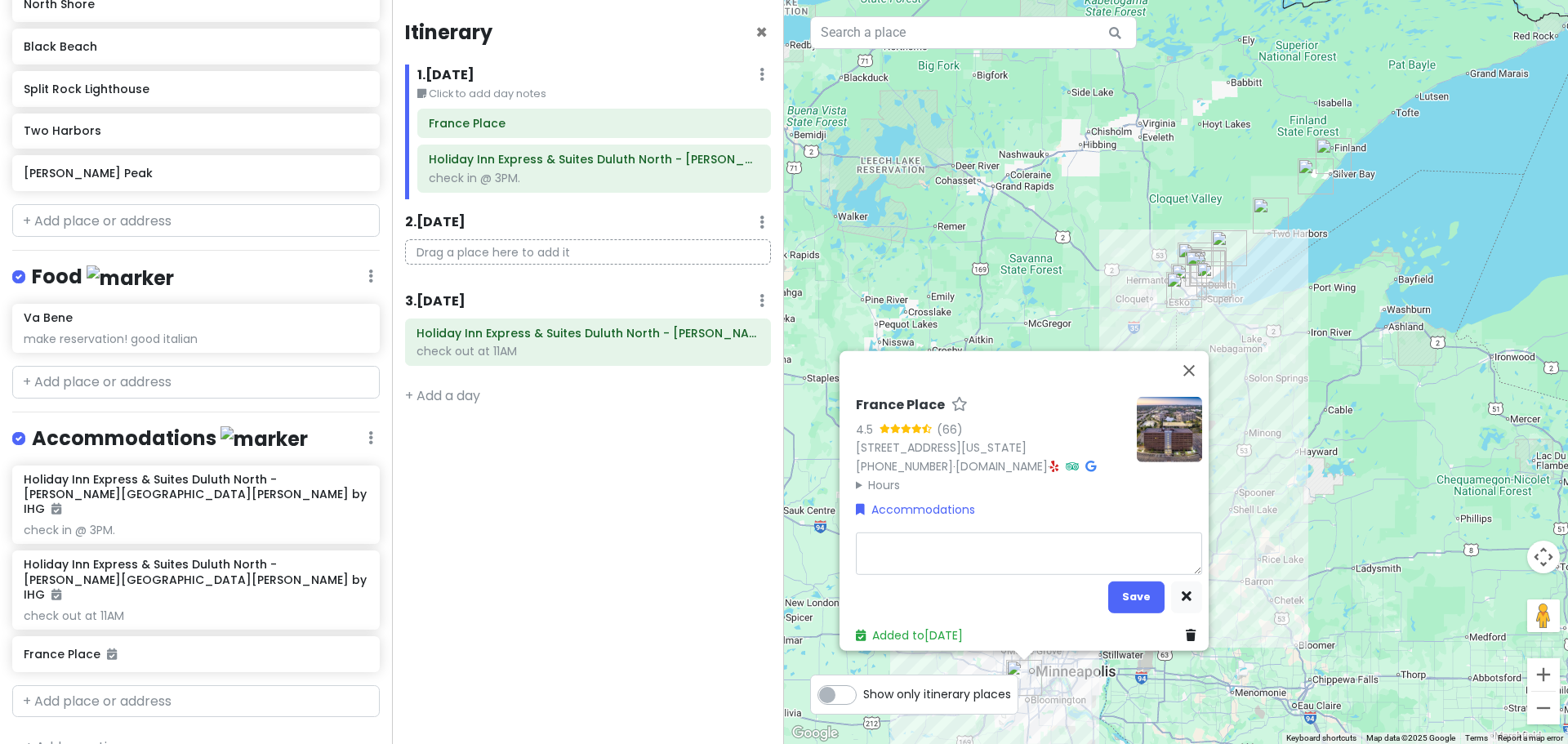
type textarea "x"
type textarea "s"
type textarea "x"
type textarea "si"
type textarea "x"
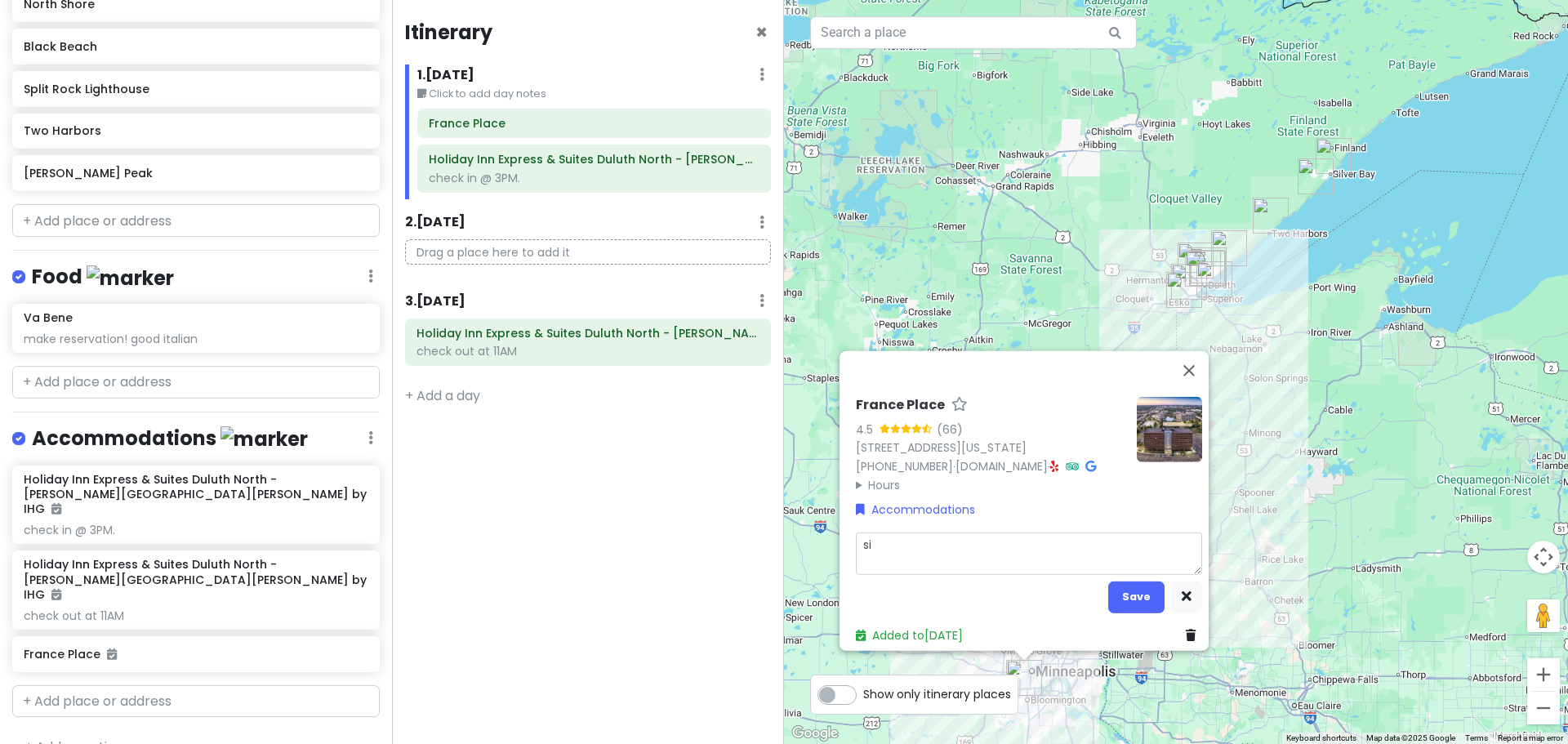
type textarea "sil"
type textarea "x"
type textarea "silj"
type textarea "x"
type textarea "silje"
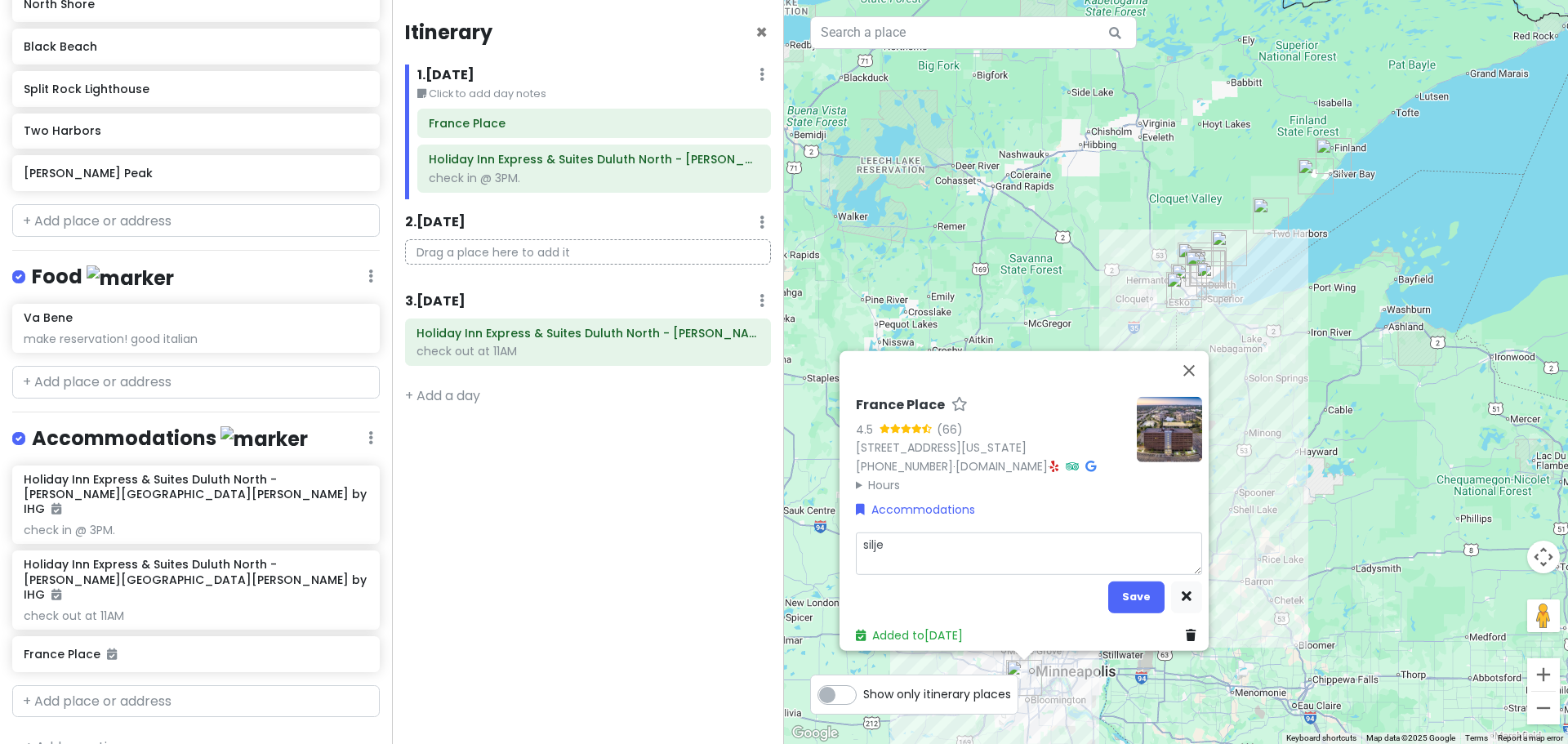
type textarea "x"
type textarea "silje"
type textarea "x"
type textarea "silje l"
type textarea "x"
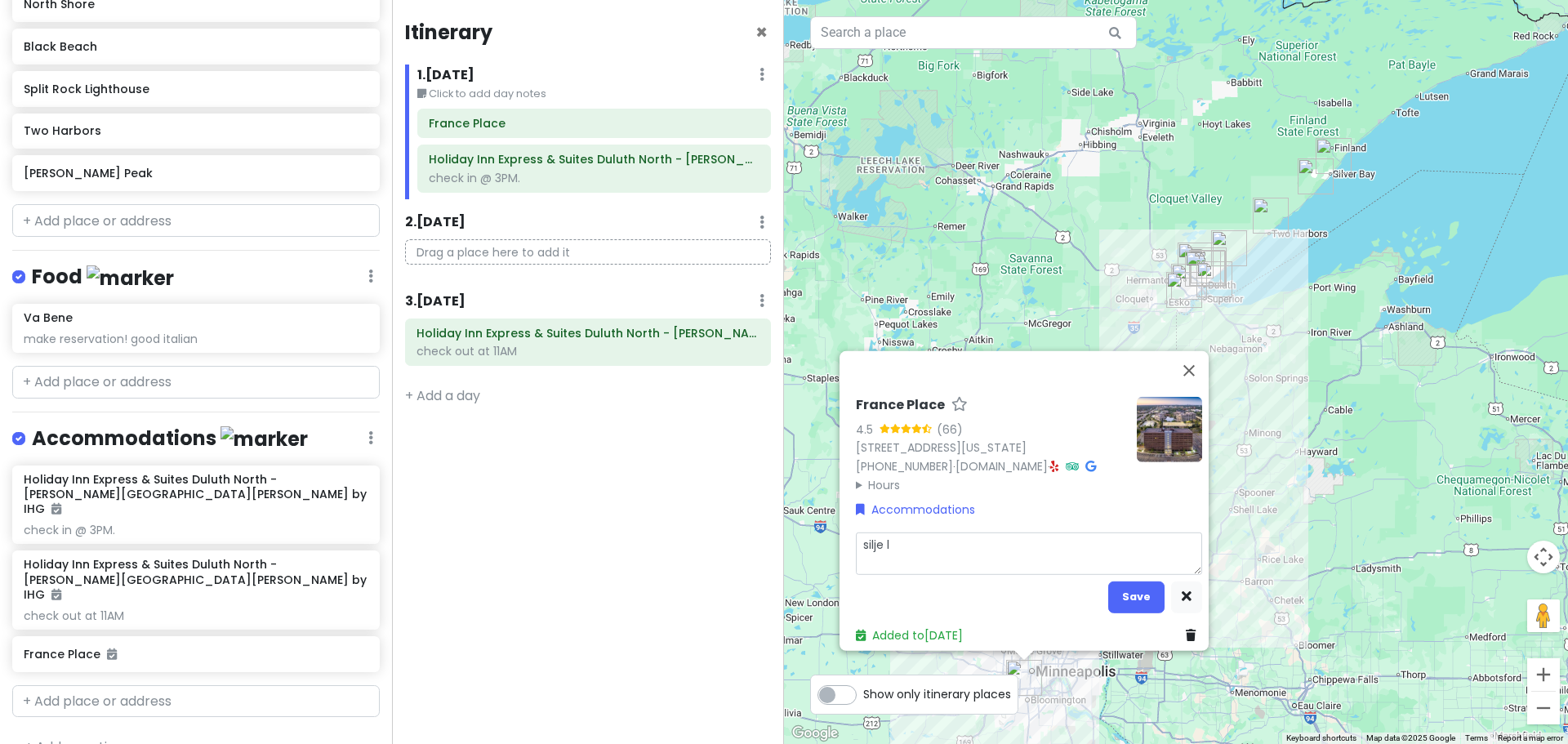
type textarea "silje le"
type textarea "x"
type textarea "silje lea"
type textarea "x"
type textarea "silje leav"
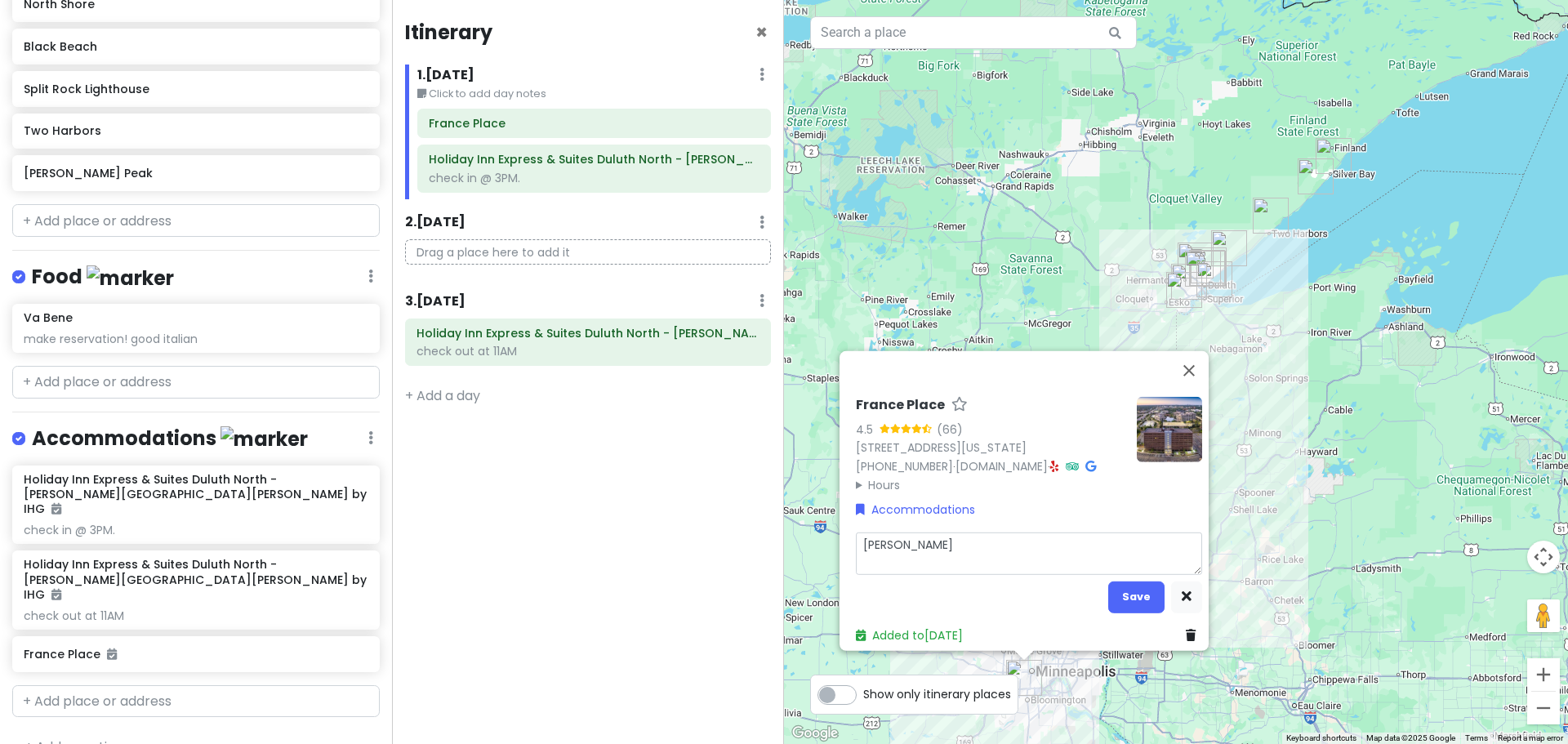
type textarea "x"
type textarea "silje leavi"
type textarea "x"
type textarea "silje leavin"
type textarea "x"
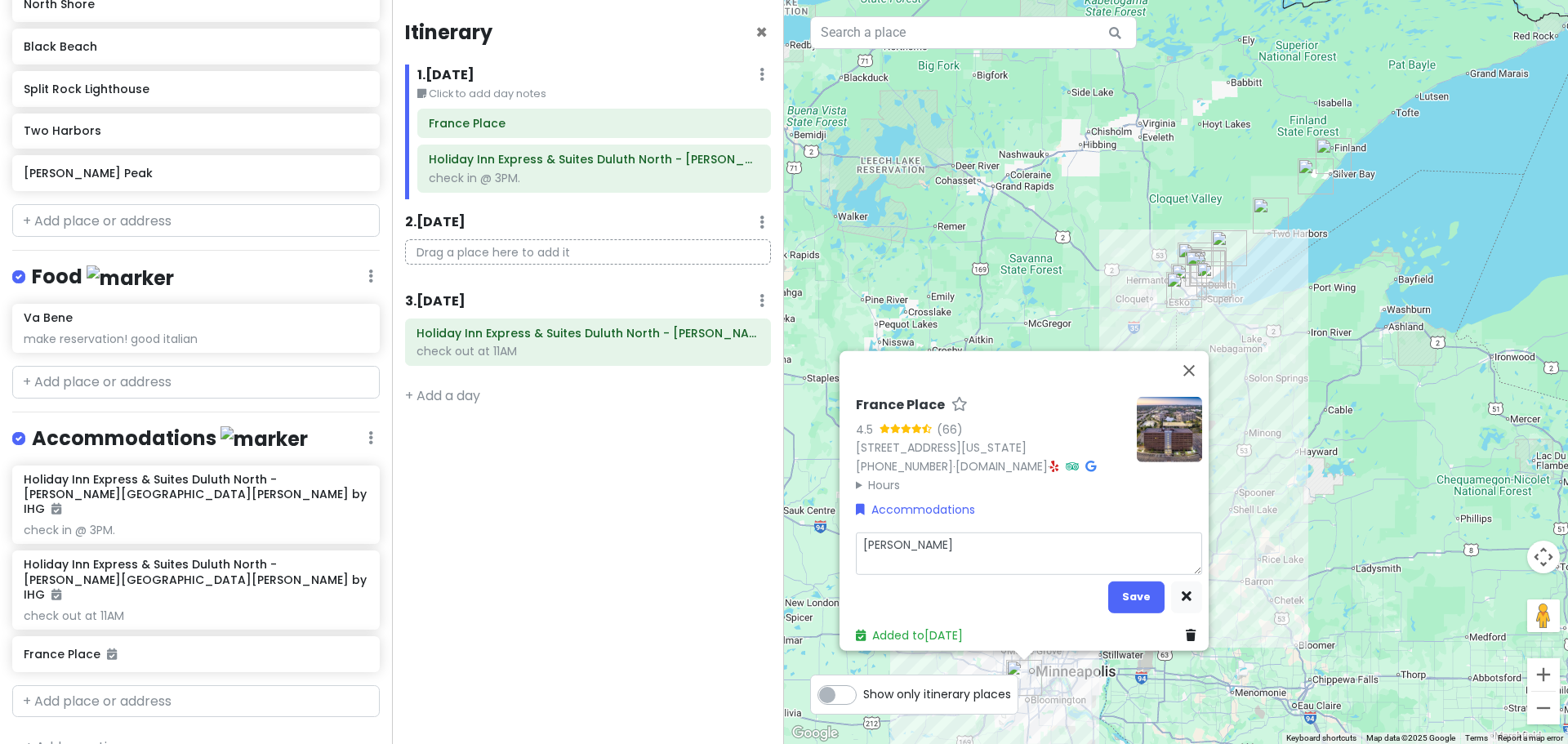
type textarea "silje leaving"
type textarea "x"
type textarea "silje leaving"
type textarea "x"
type textarea "silje leaving f"
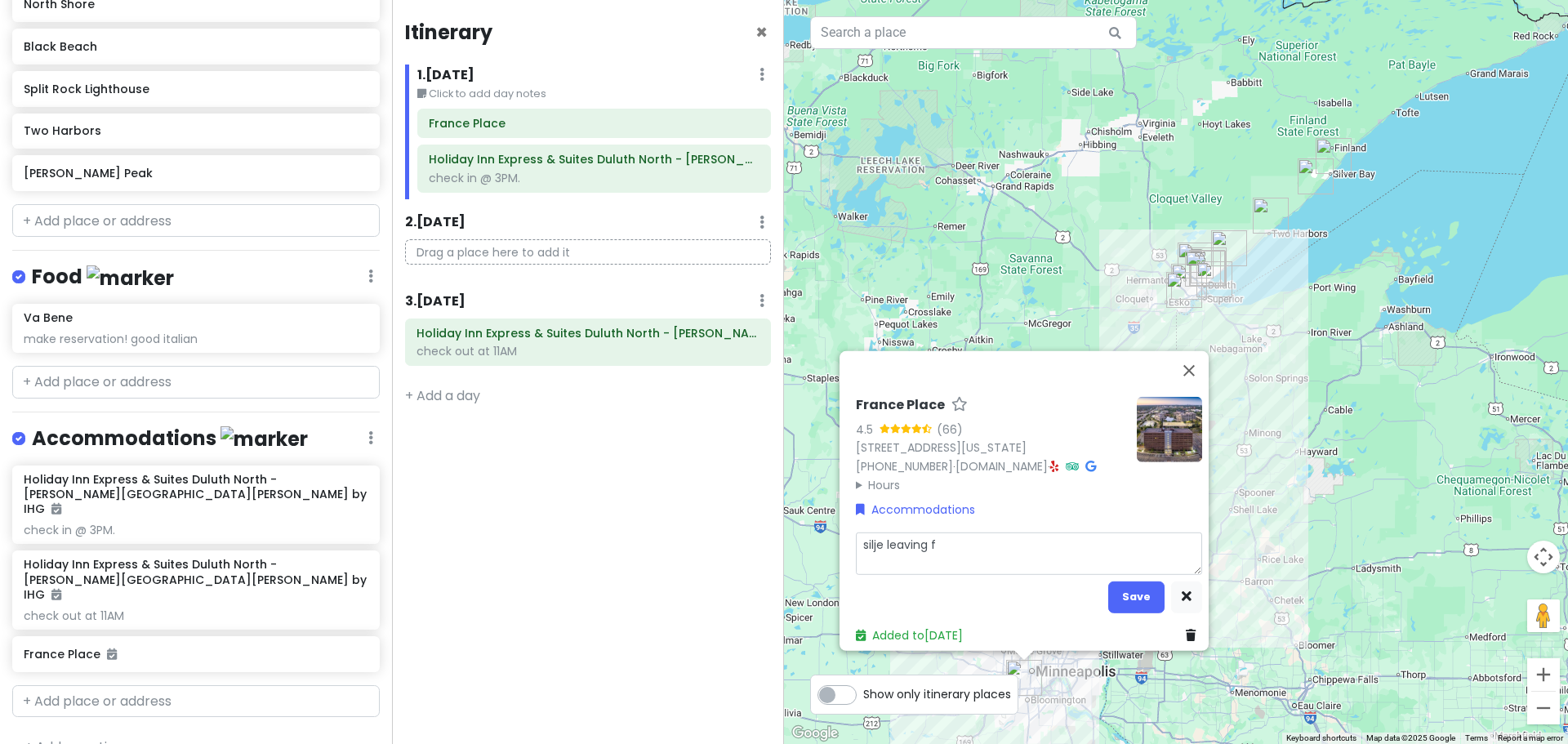
type textarea "x"
type textarea "silje leaving fr"
type textarea "x"
type textarea "silje leaving fro"
type textarea "x"
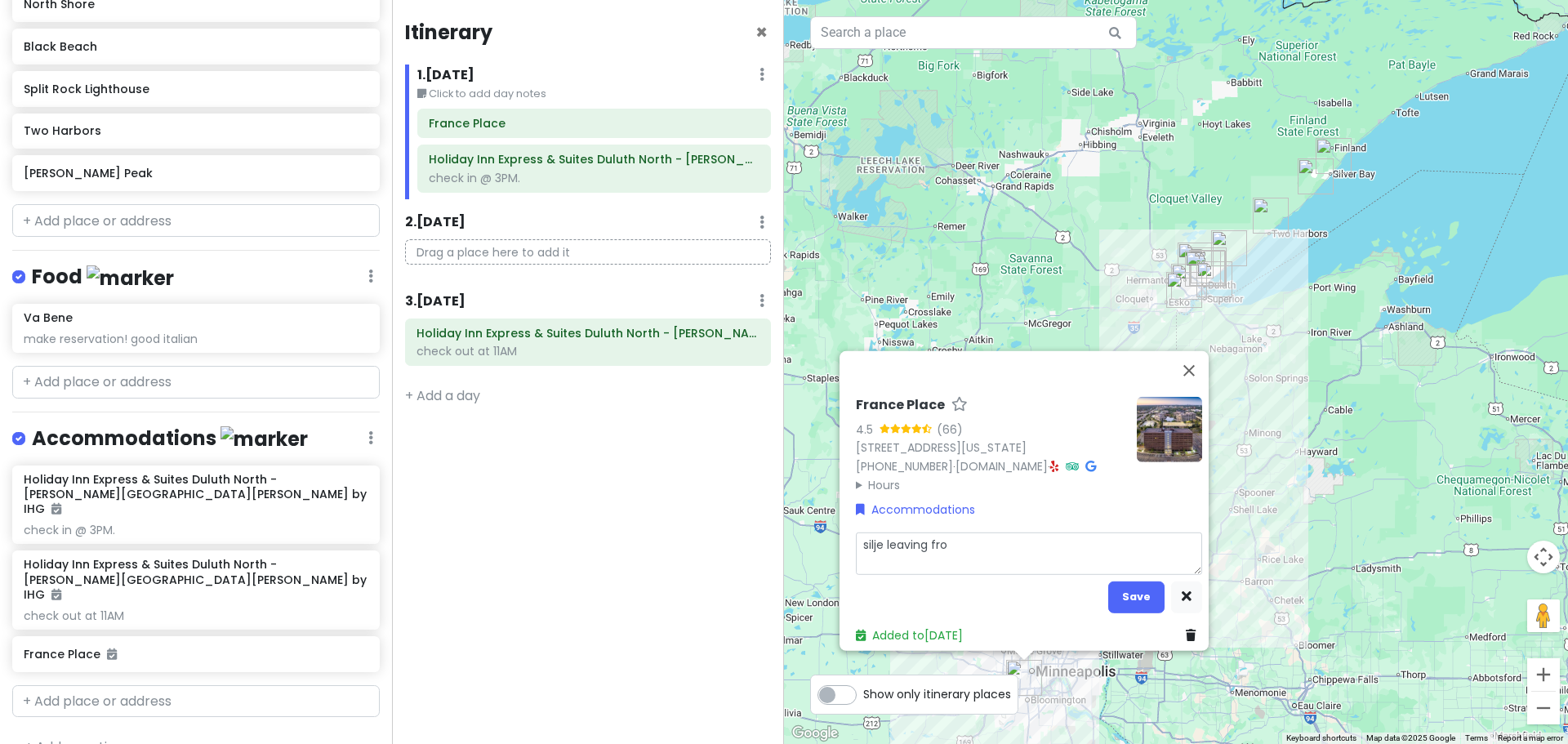
type textarea "silje leaving from"
type textarea "x"
type textarea "silje leaving from"
type textarea "x"
type textarea "silje leaving from w"
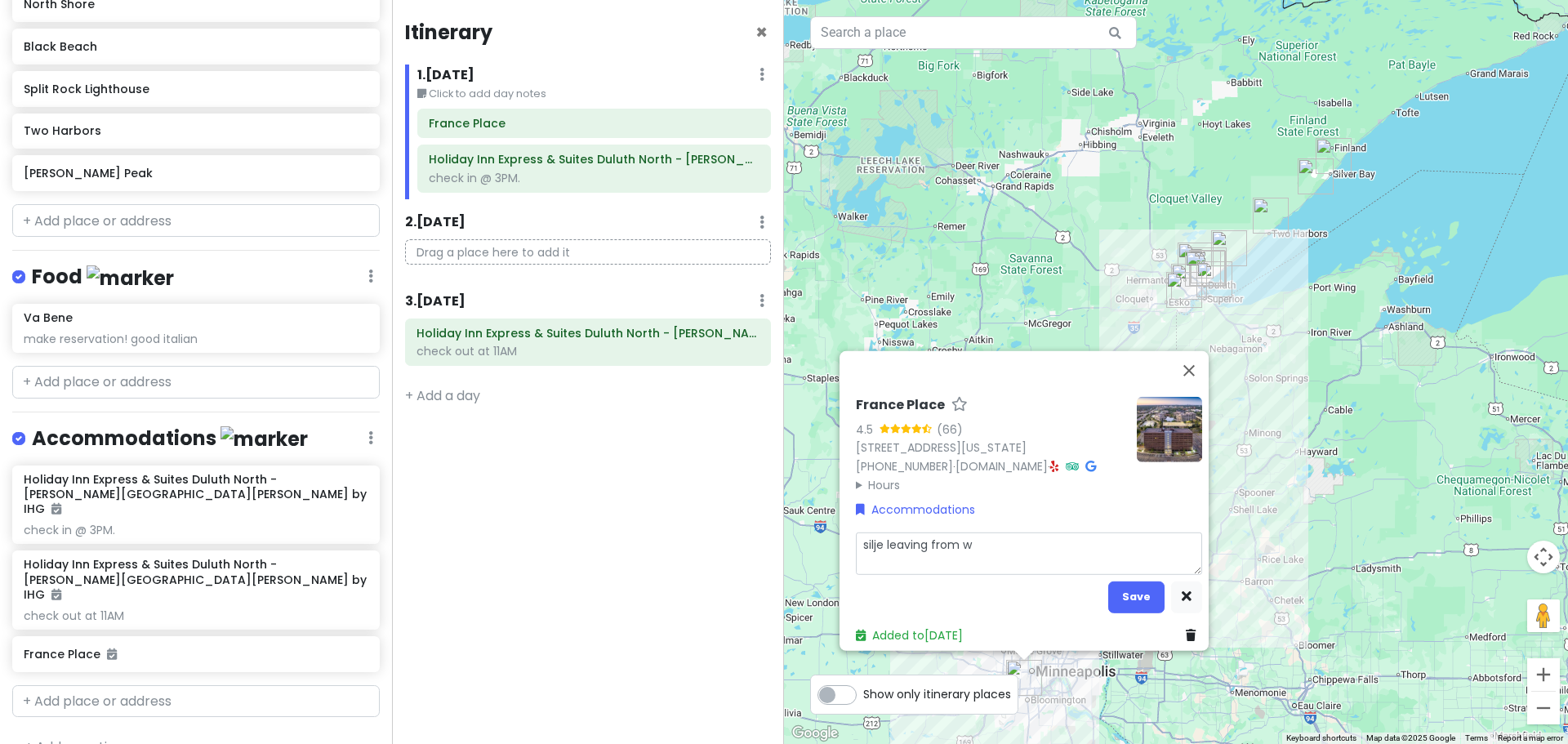
type textarea "x"
type textarea "silje leaving from wo"
type textarea "x"
type textarea "silje leaving from wor"
type textarea "x"
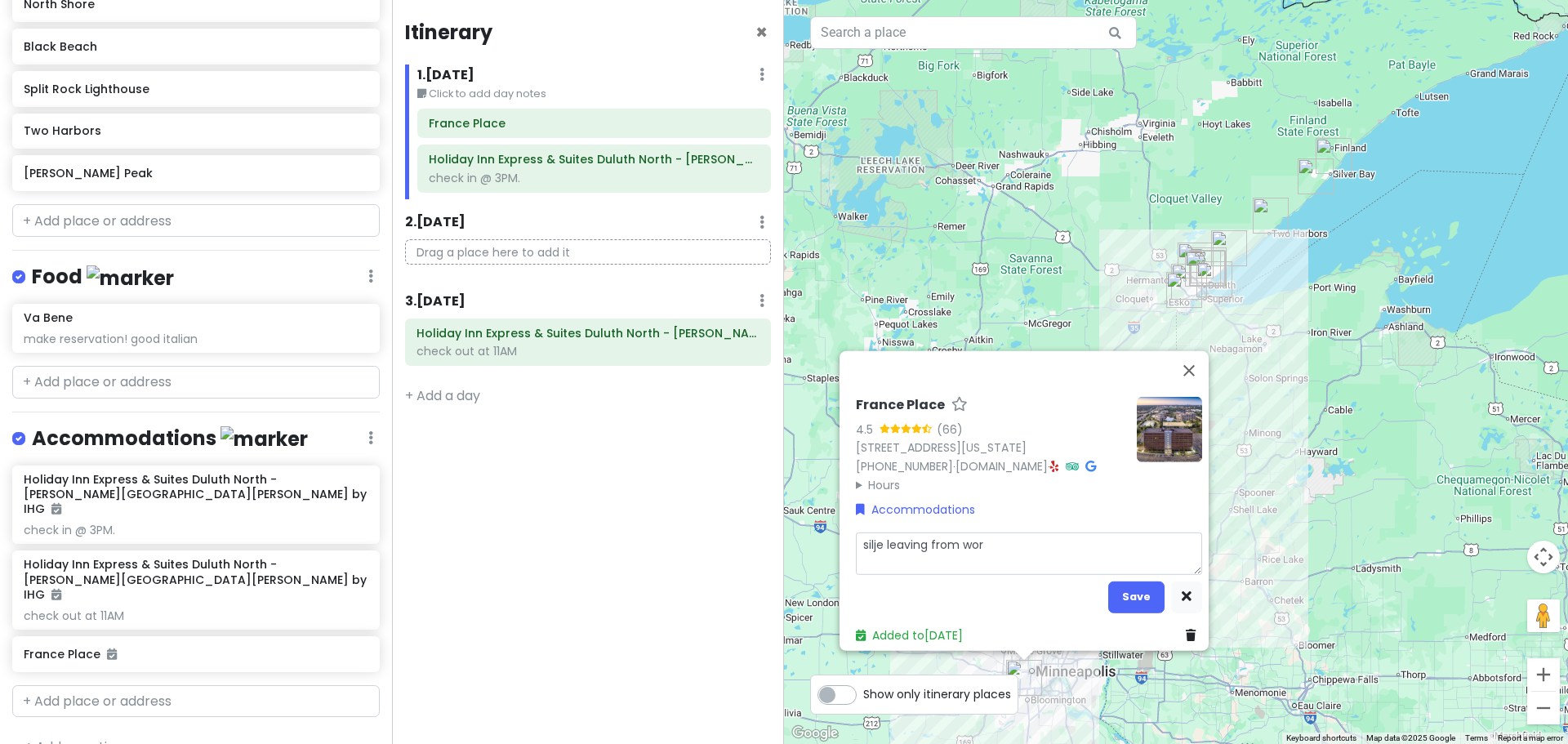
type textarea "silje leaving from work"
type textarea "x"
type textarea "silje leaving from work"
type textarea "x"
type textarea "silje leaving from work @"
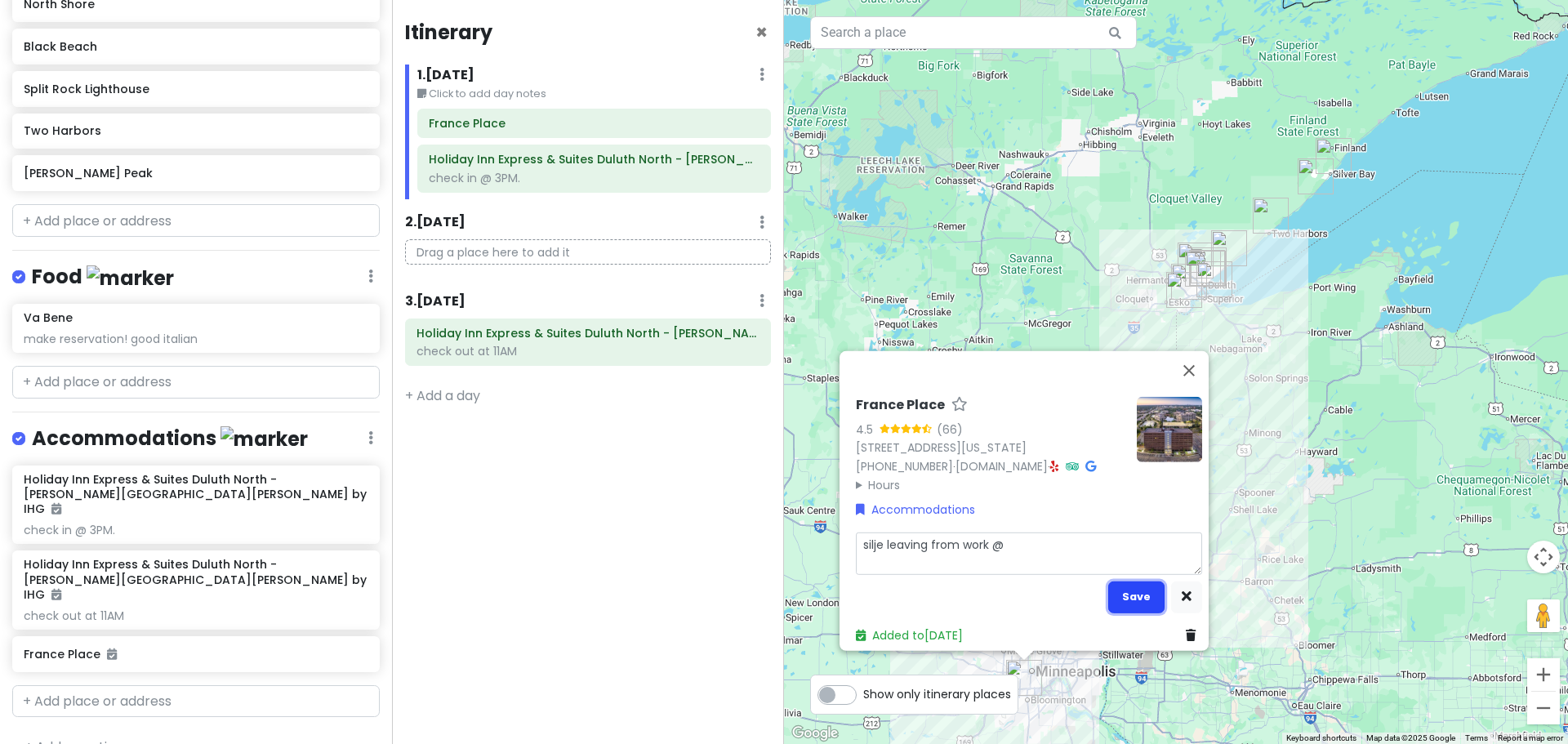
click at [1120, 590] on button "Save" at bounding box center [1136, 596] width 57 height 32
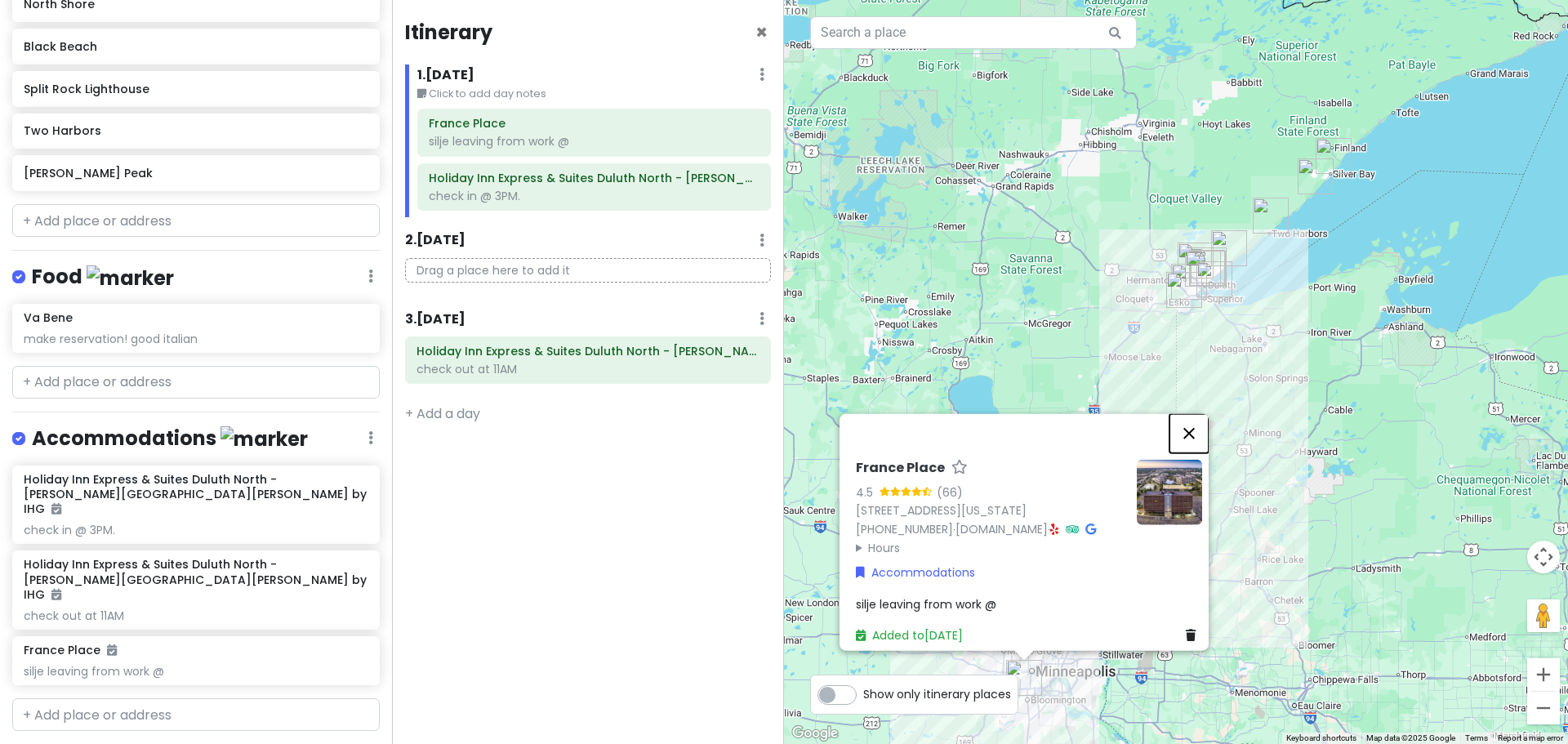
click at [1204, 413] on button "Close" at bounding box center [1188, 432] width 39 height 39
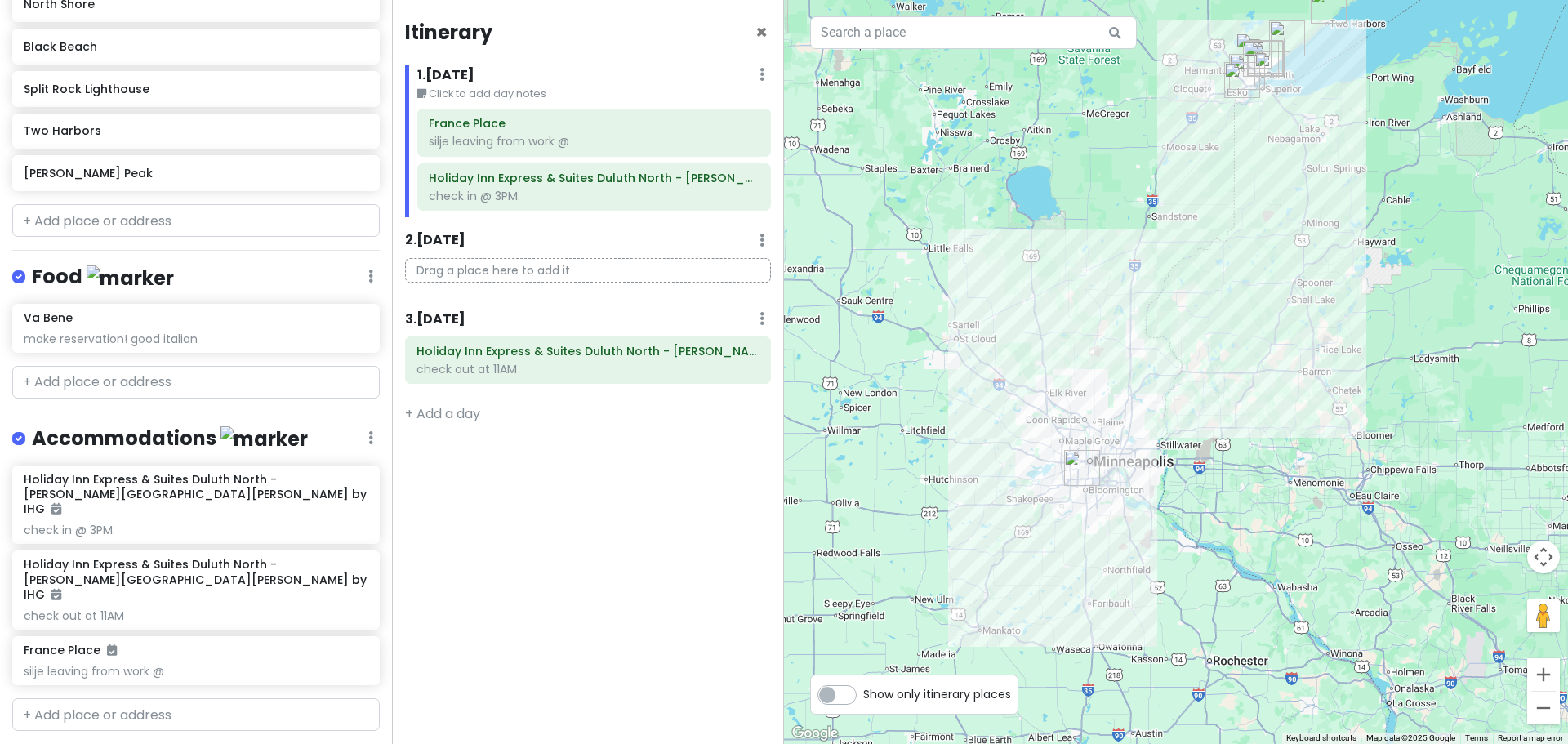
drag, startPoint x: 1102, startPoint y: 619, endPoint x: 1163, endPoint y: 401, distance: 226.4
click at [1163, 401] on div at bounding box center [1176, 372] width 784 height 744
